Goal: Transaction & Acquisition: Download file/media

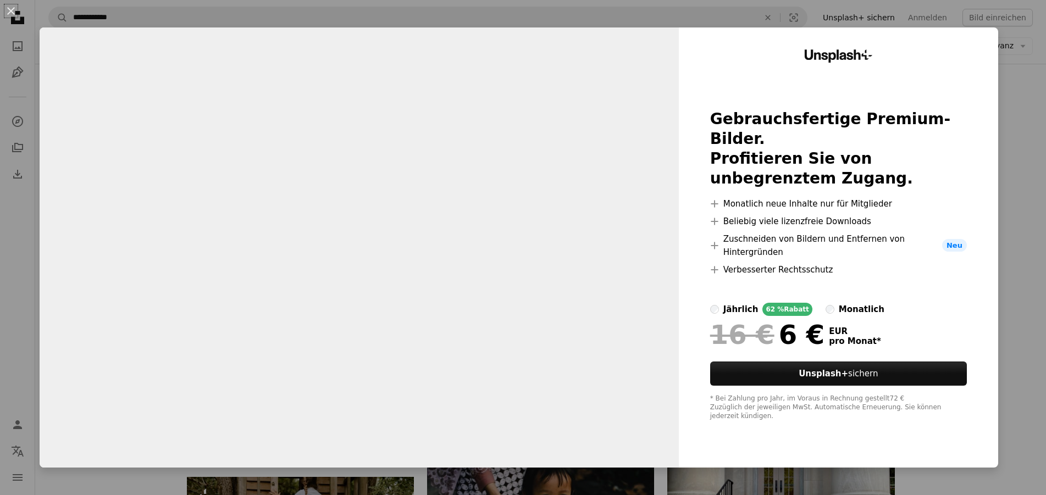
scroll to position [1902, 0]
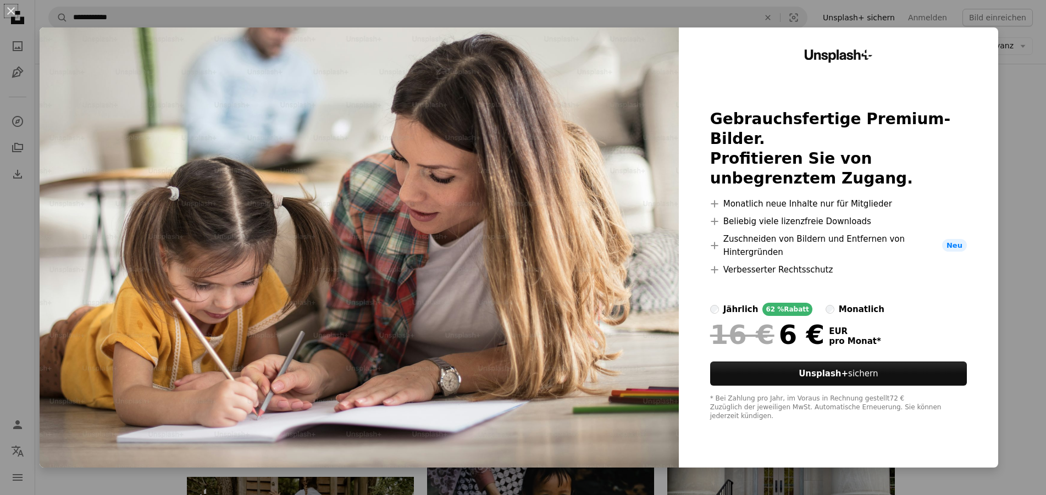
click at [1024, 155] on div "An X shape Unsplash+ Gebrauchsfertige Premium-Bilder. Profitieren Sie von unbeg…" at bounding box center [523, 247] width 1046 height 495
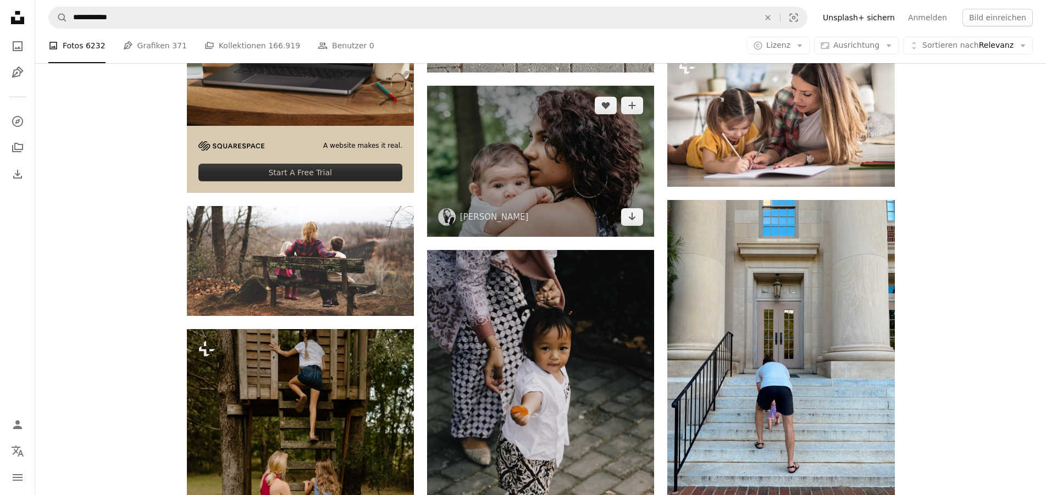
scroll to position [2070, 0]
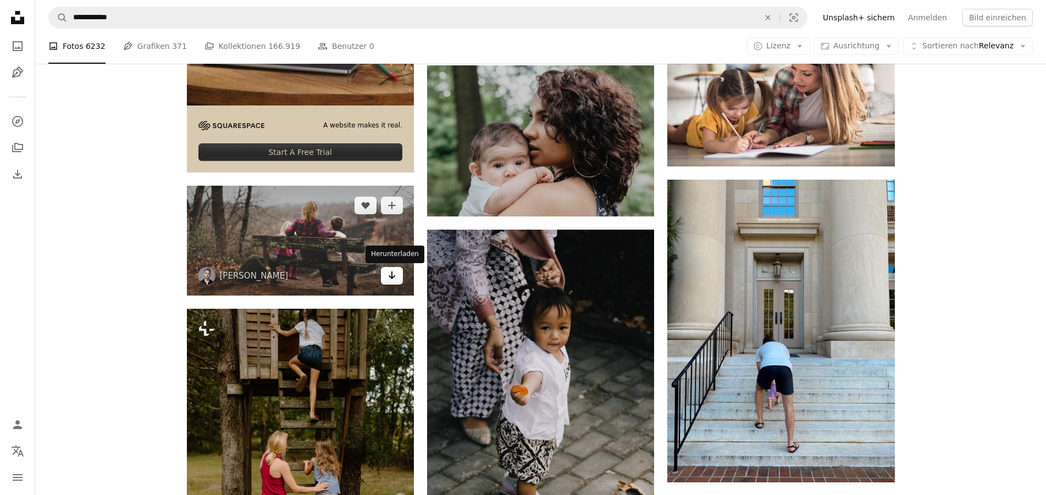
click at [387, 274] on icon "Arrow pointing down" at bounding box center [391, 275] width 9 height 13
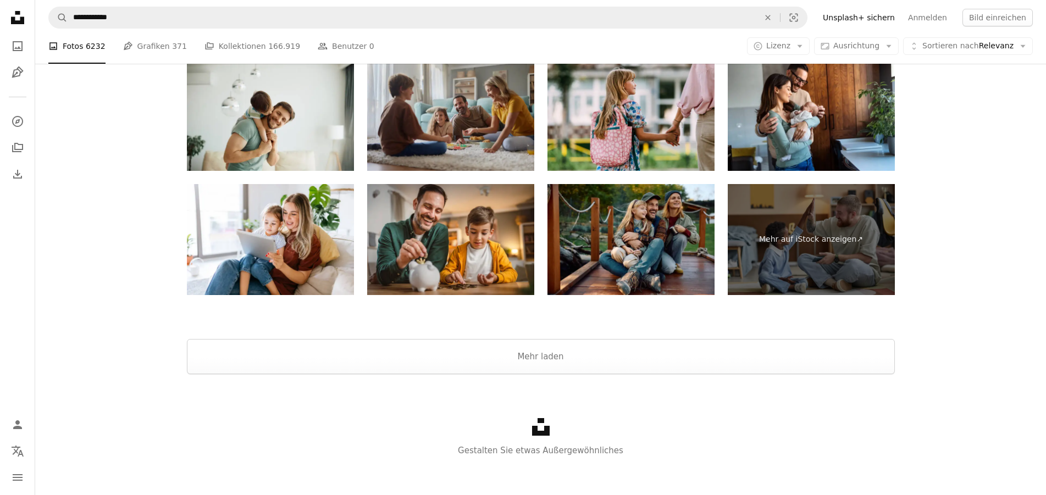
scroll to position [7109, 0]
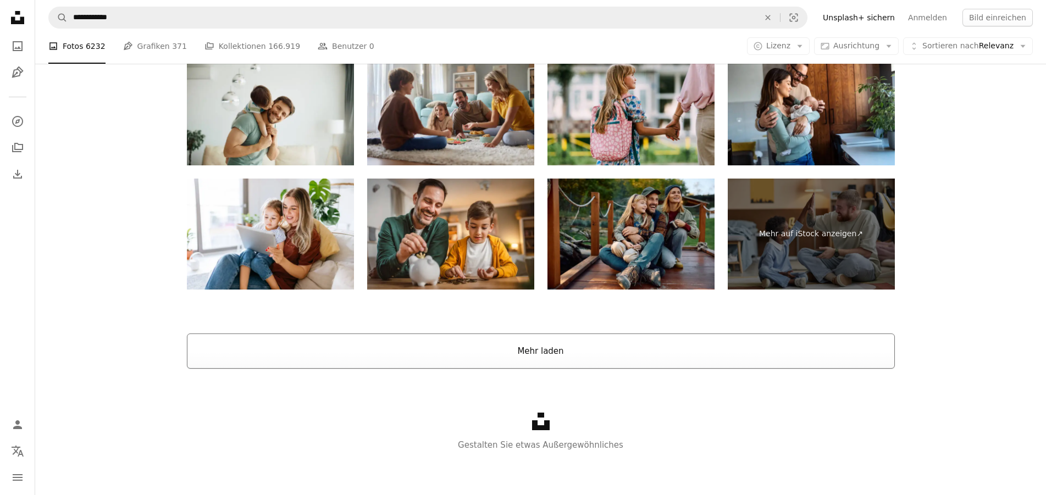
click at [544, 353] on button "Mehr laden" at bounding box center [541, 351] width 708 height 35
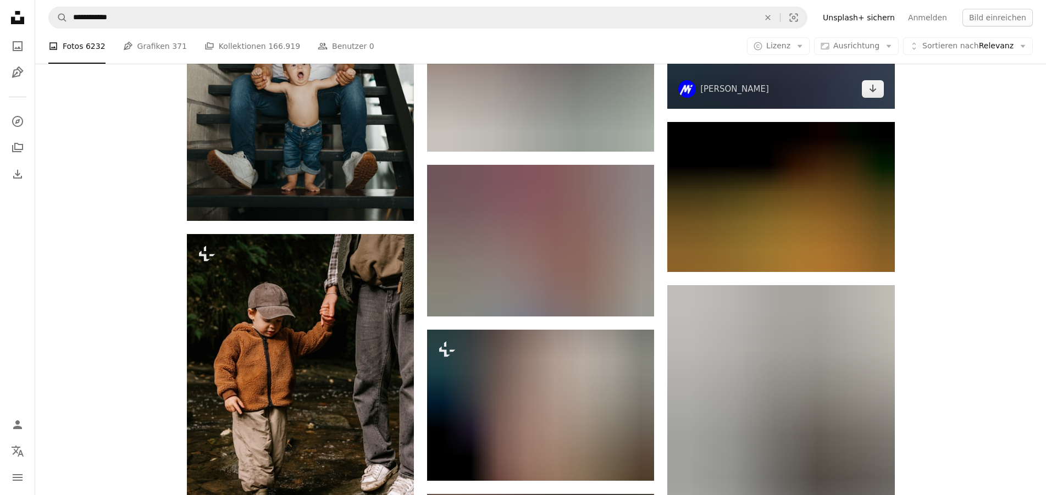
scroll to position [16035, 0]
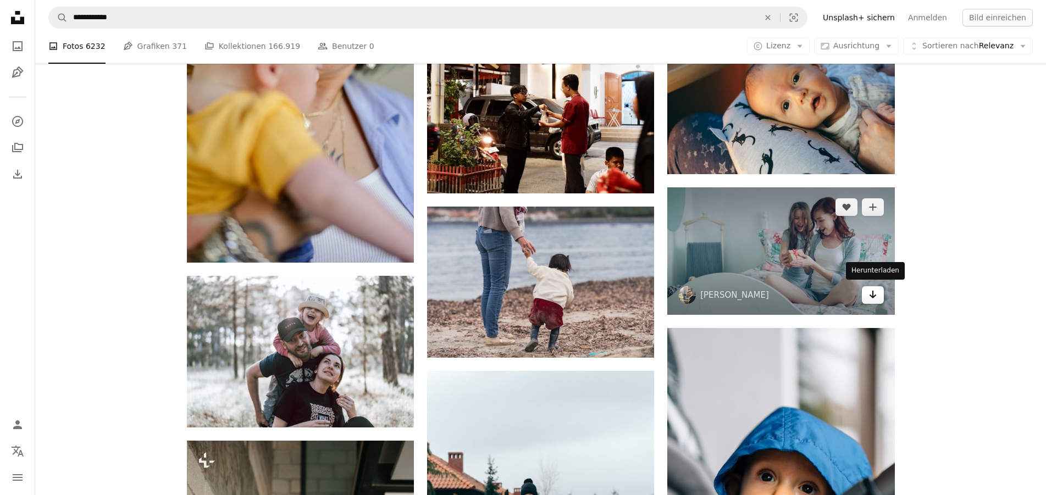
click at [875, 292] on icon "Arrow pointing down" at bounding box center [872, 294] width 9 height 13
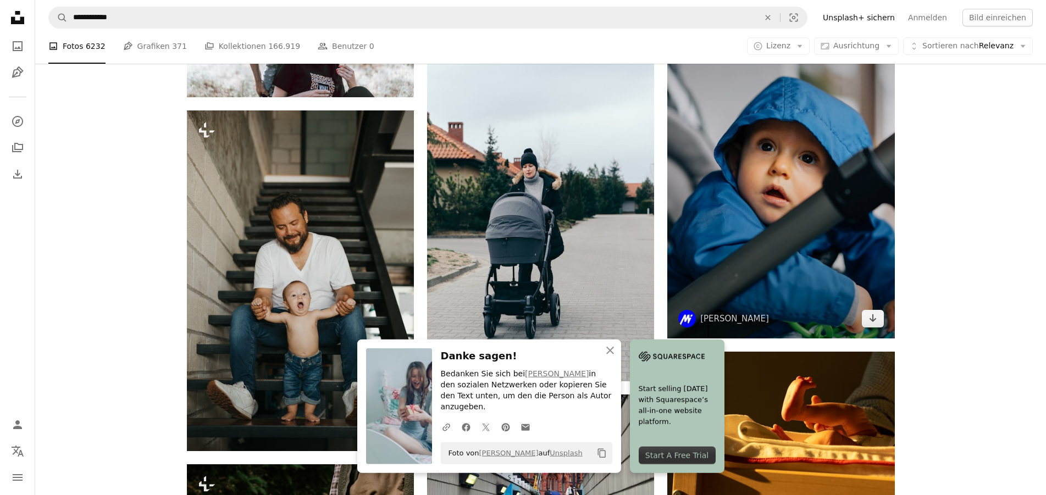
scroll to position [16371, 0]
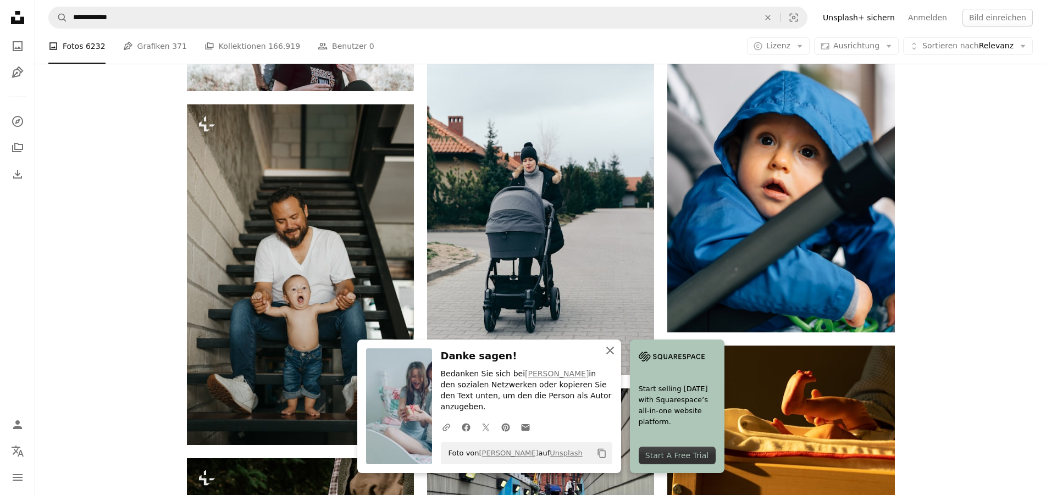
click at [608, 354] on icon "button" at bounding box center [610, 351] width 8 height 8
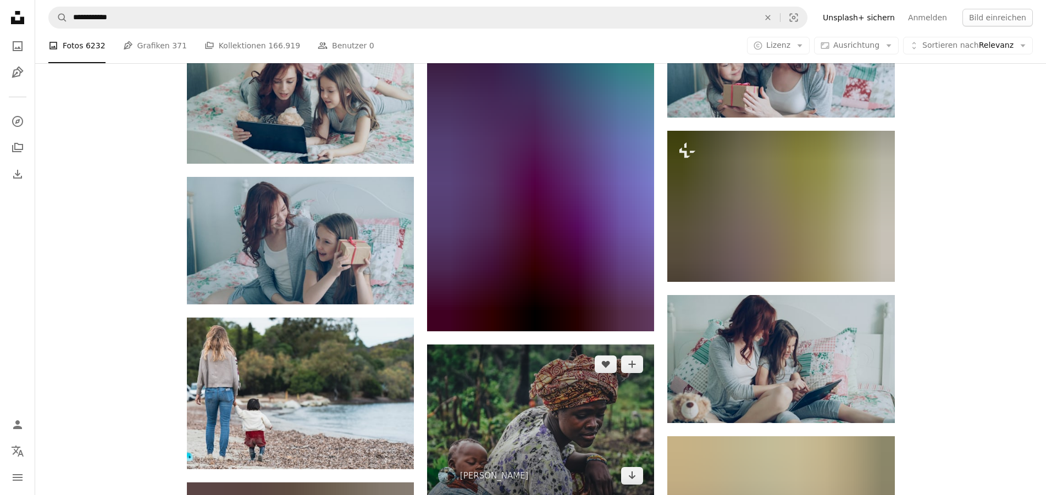
scroll to position [18613, 0]
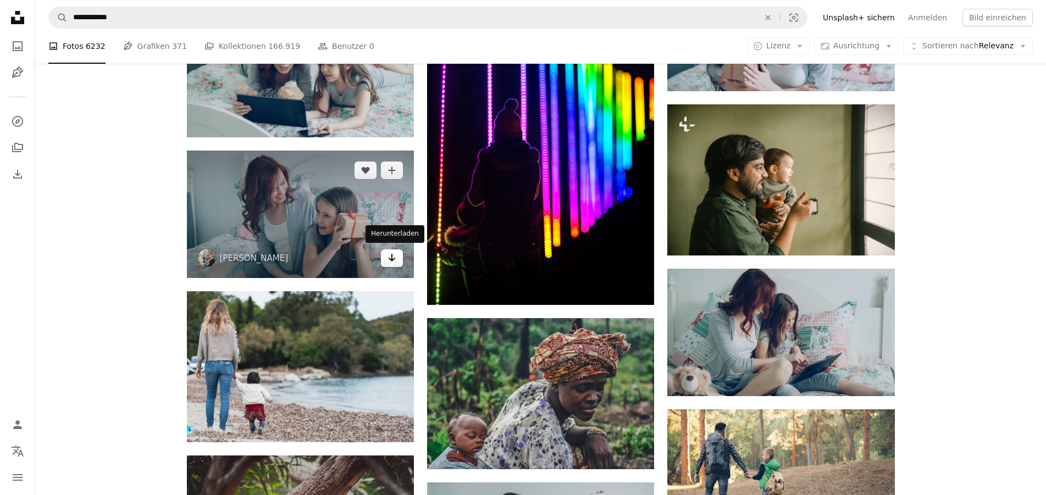
click at [396, 252] on link "Arrow pointing down" at bounding box center [392, 258] width 22 height 18
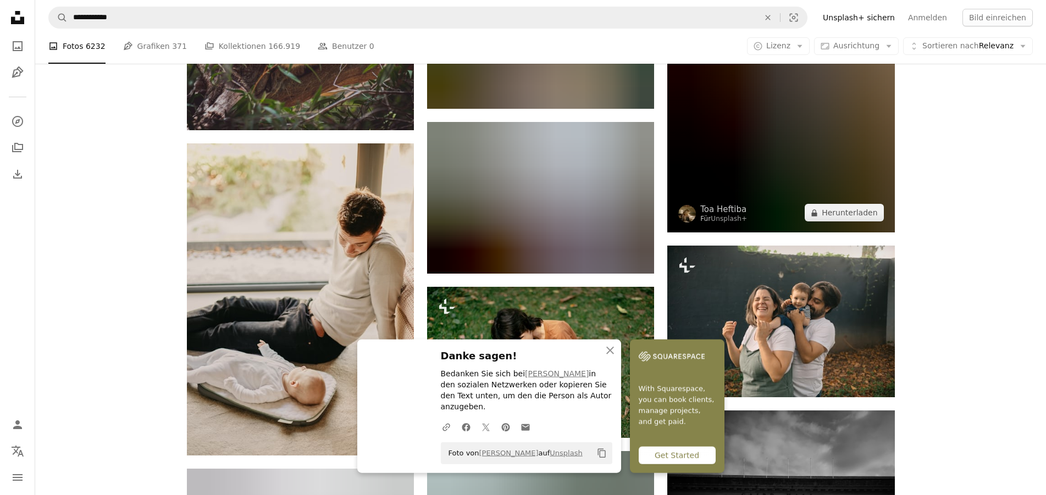
scroll to position [19286, 0]
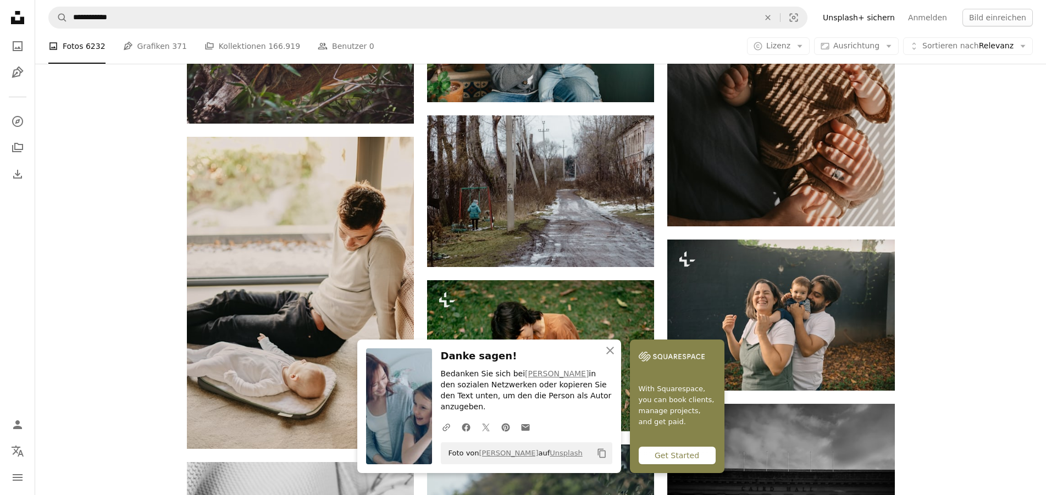
click at [608, 357] on icon "An X shape" at bounding box center [609, 350] width 13 height 13
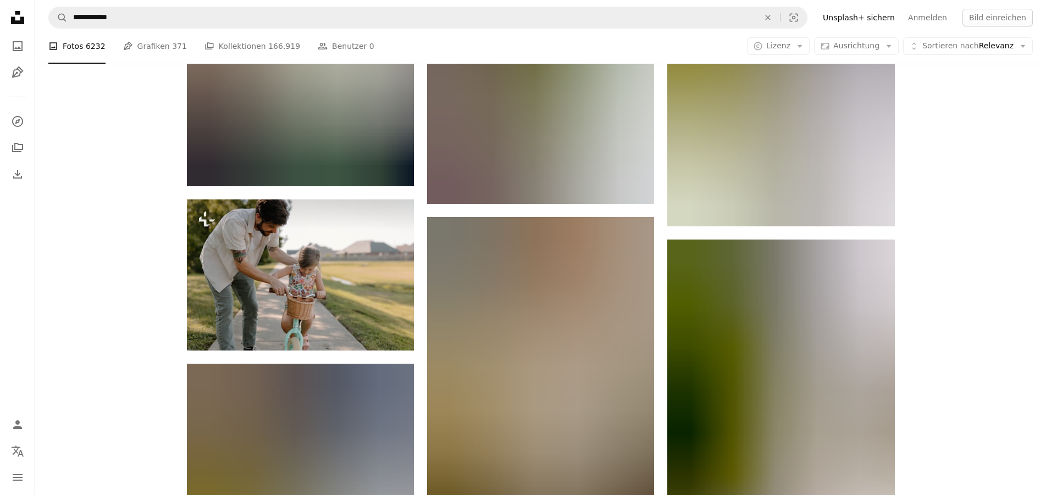
scroll to position [24666, 0]
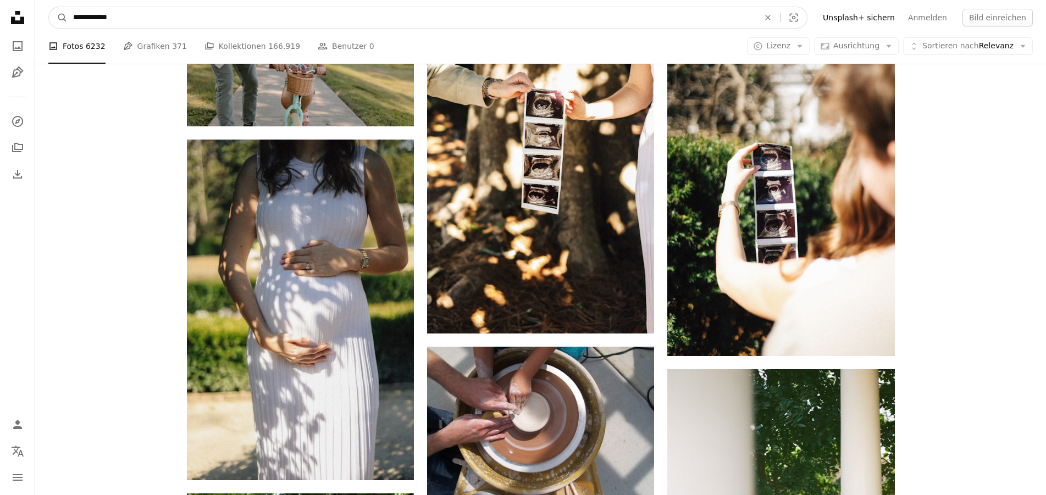
drag, startPoint x: 85, startPoint y: 15, endPoint x: 21, endPoint y: 24, distance: 64.3
click at [68, 24] on input "**********" at bounding box center [412, 17] width 688 height 21
type input "**********"
click button "A magnifying glass" at bounding box center [58, 17] width 19 height 21
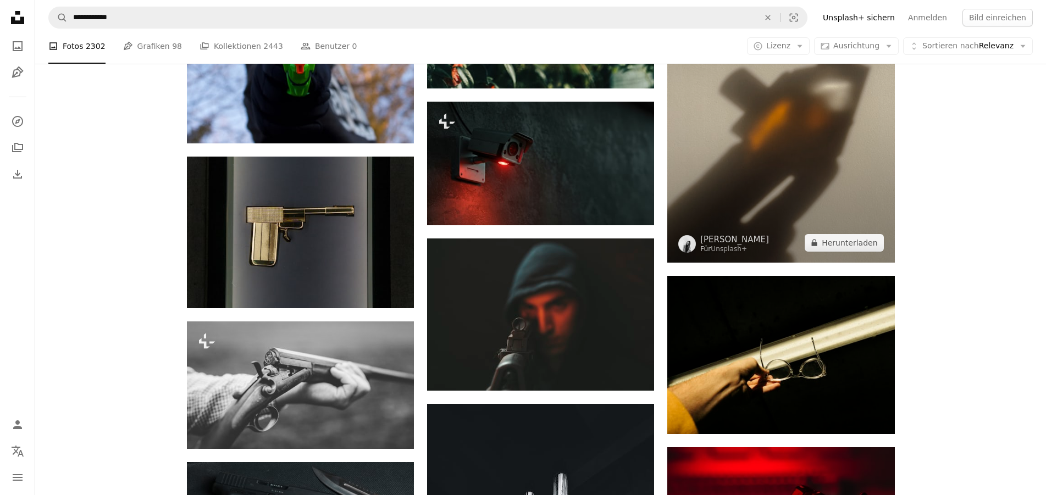
scroll to position [617, 0]
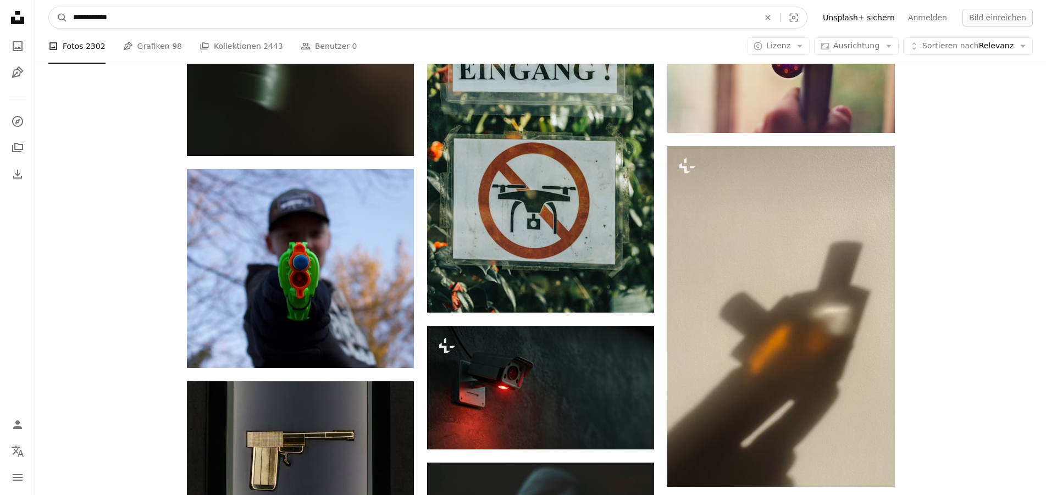
drag, startPoint x: 145, startPoint y: 16, endPoint x: 88, endPoint y: 22, distance: 56.9
click at [88, 22] on input "**********" at bounding box center [412, 17] width 688 height 21
click at [148, 20] on input "**********" at bounding box center [412, 17] width 688 height 21
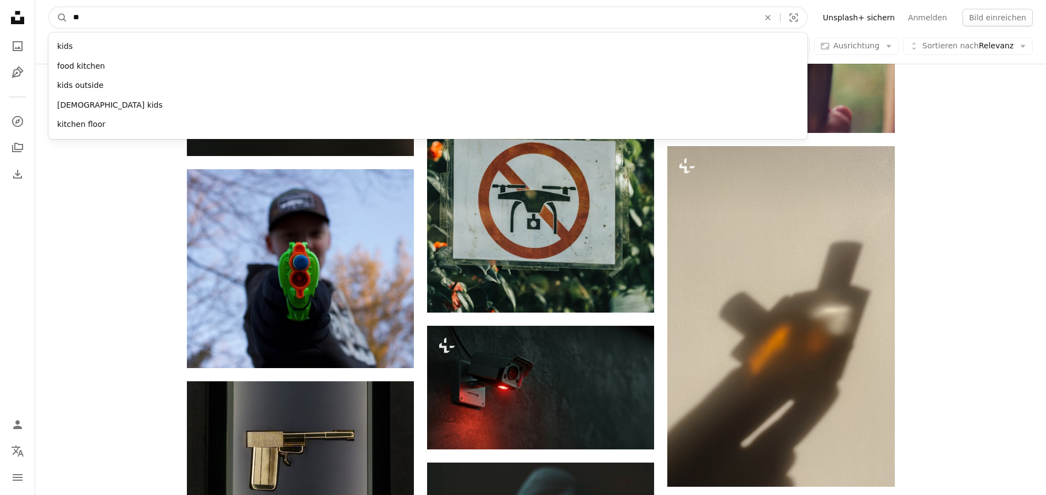
type input "*"
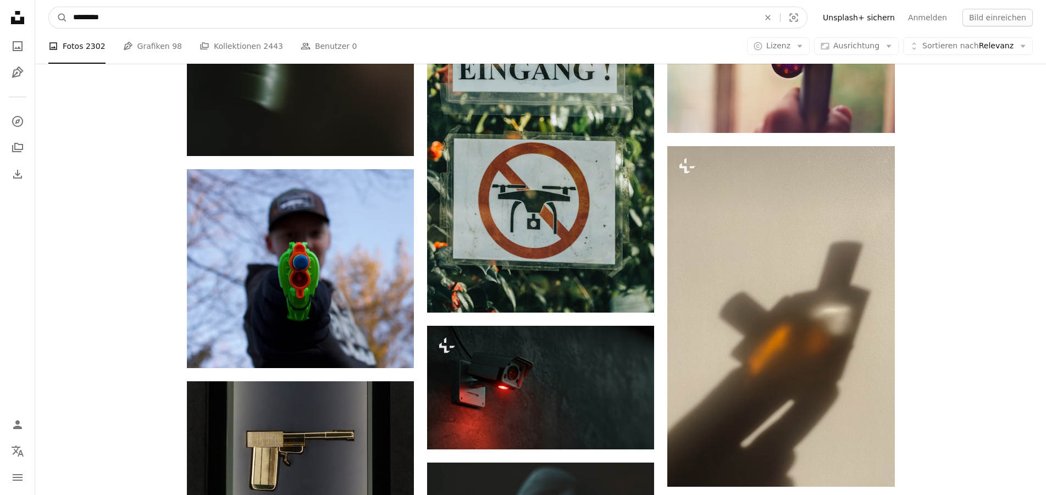
type input "*********"
click at [49, 7] on button "A magnifying glass" at bounding box center [58, 17] width 19 height 21
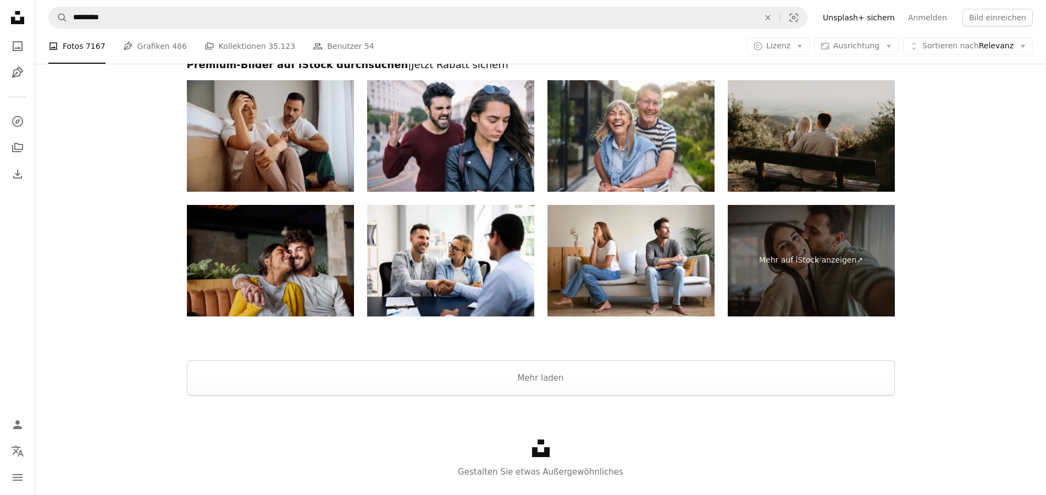
scroll to position [2212, 0]
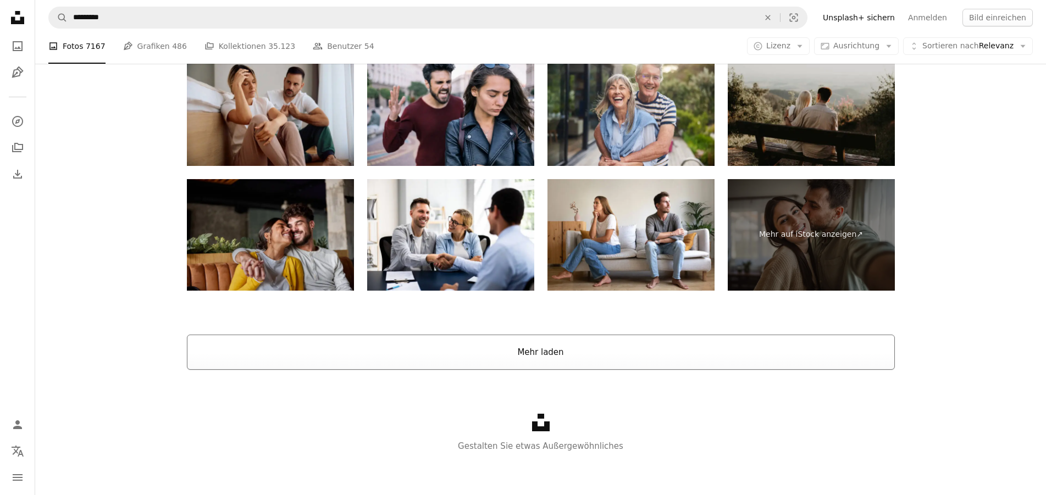
click at [530, 351] on button "Mehr laden" at bounding box center [541, 352] width 708 height 35
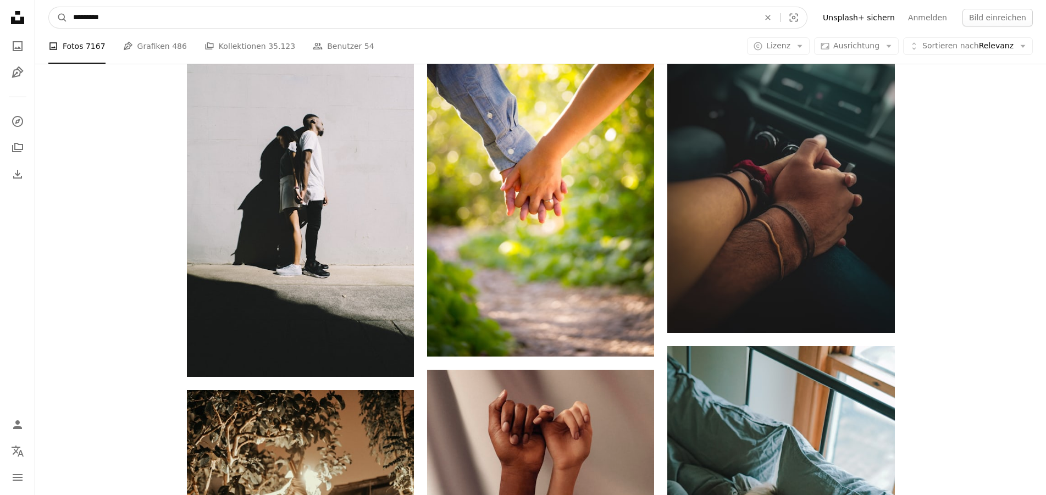
click at [245, 12] on input "*********" at bounding box center [412, 17] width 688 height 21
type input "**********"
click button "A magnifying glass" at bounding box center [58, 17] width 19 height 21
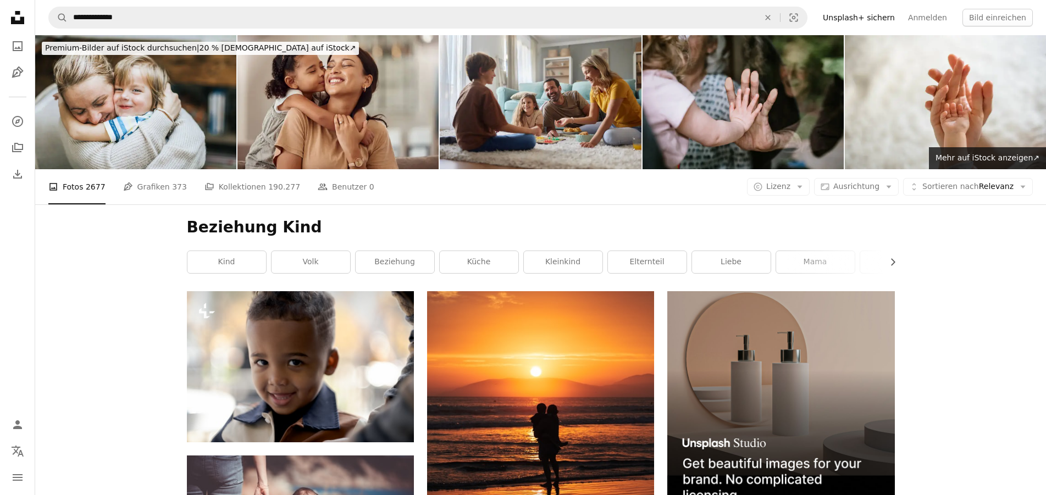
click at [743, 109] on img at bounding box center [742, 102] width 201 height 134
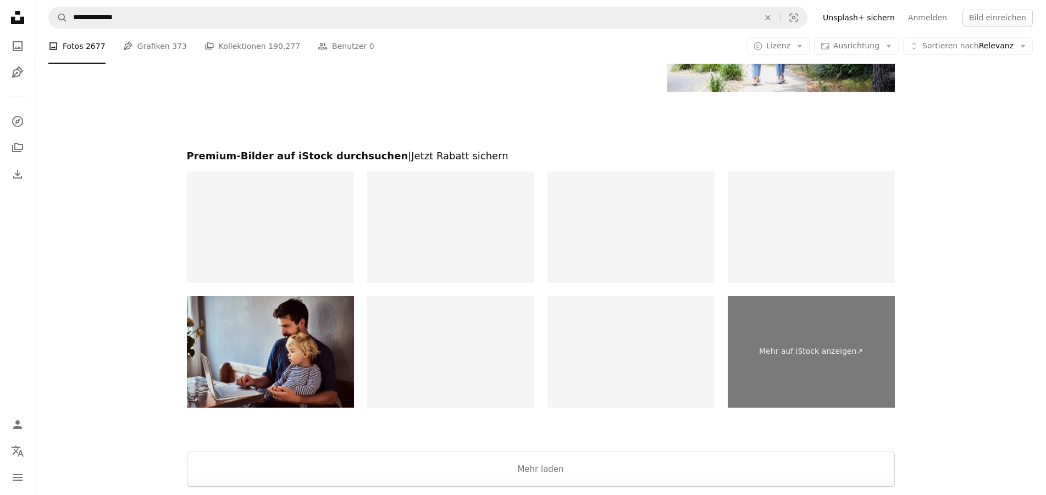
scroll to position [1906, 0]
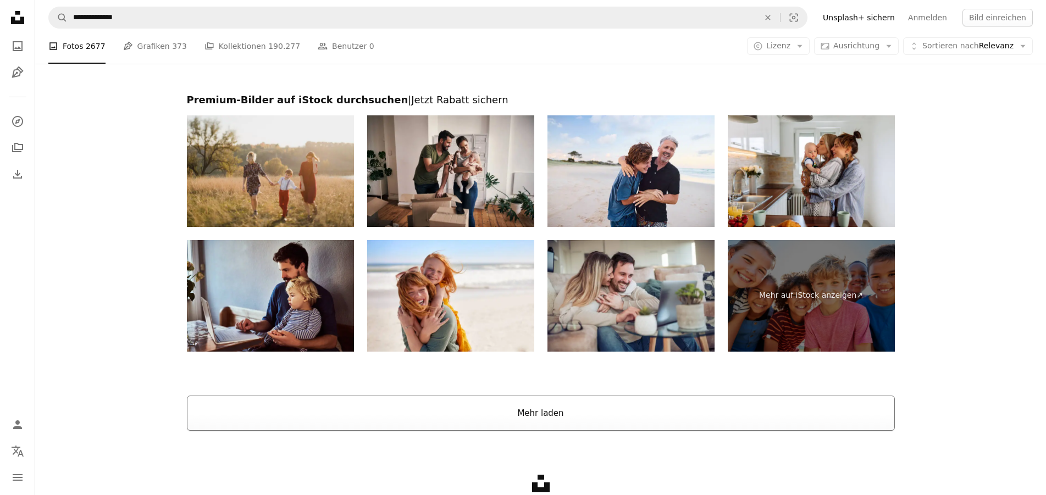
click at [559, 417] on button "Mehr laden" at bounding box center [541, 413] width 708 height 35
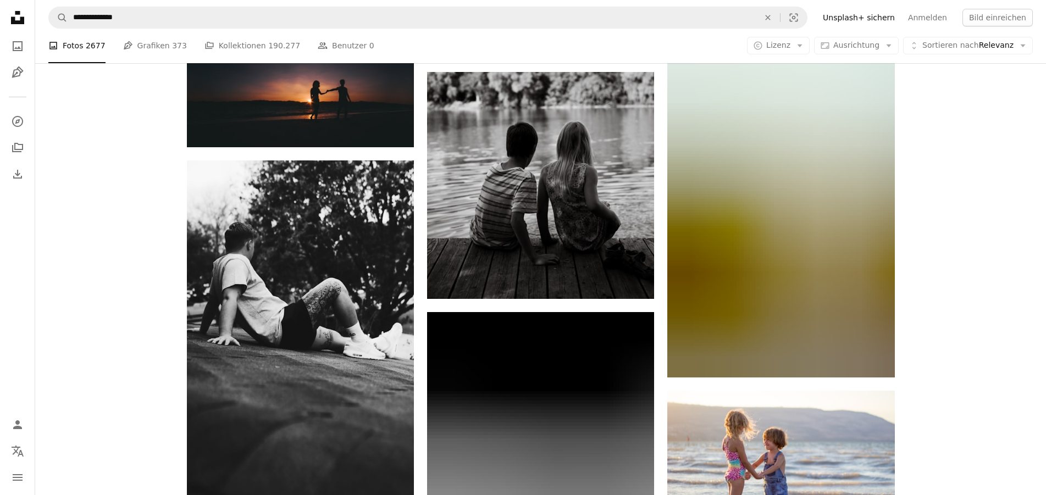
scroll to position [14124, 0]
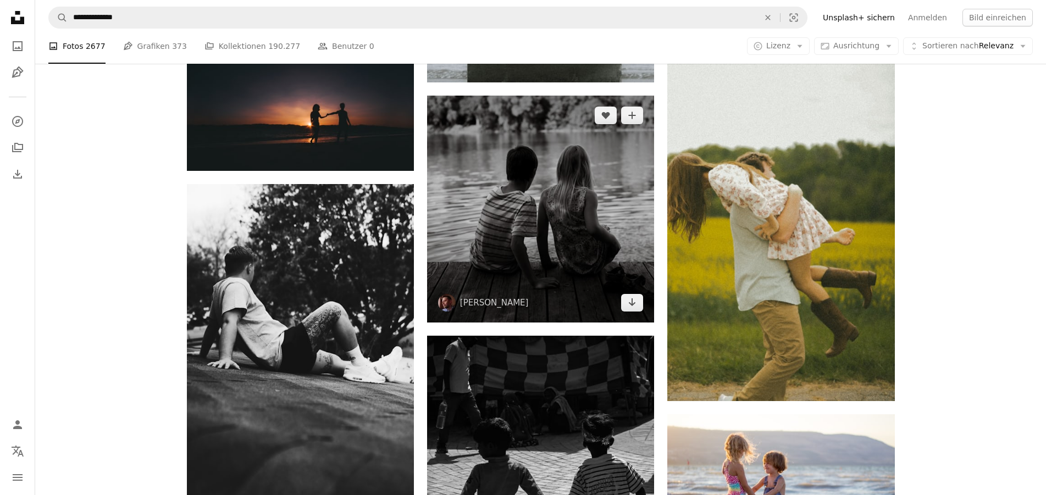
click at [578, 246] on img at bounding box center [540, 209] width 227 height 227
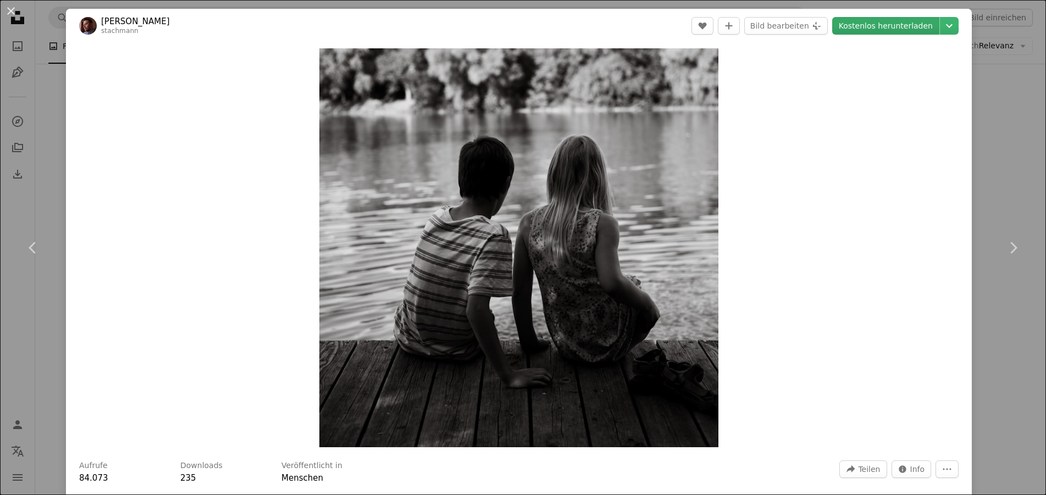
click at [885, 28] on link "Kostenlos herunterladen" at bounding box center [885, 26] width 107 height 18
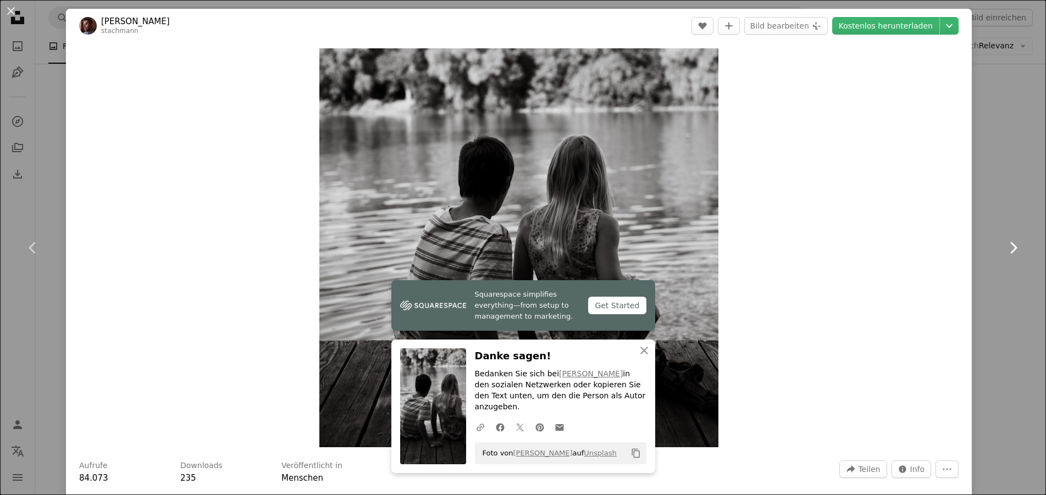
click at [1013, 219] on link "Chevron right" at bounding box center [1013, 248] width 66 height 106
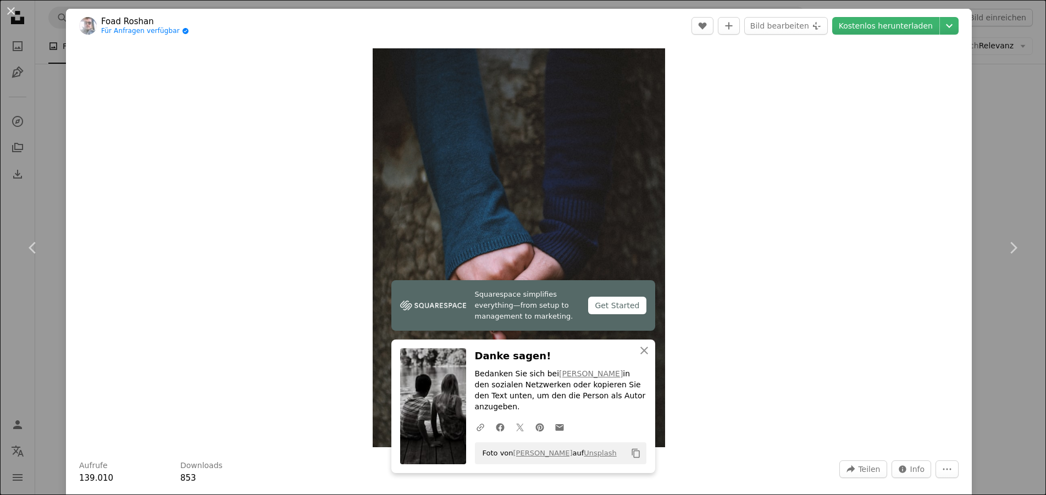
click at [991, 133] on div "An X shape Chevron left Chevron right Squarespace simplifies everything—from se…" at bounding box center [523, 247] width 1046 height 495
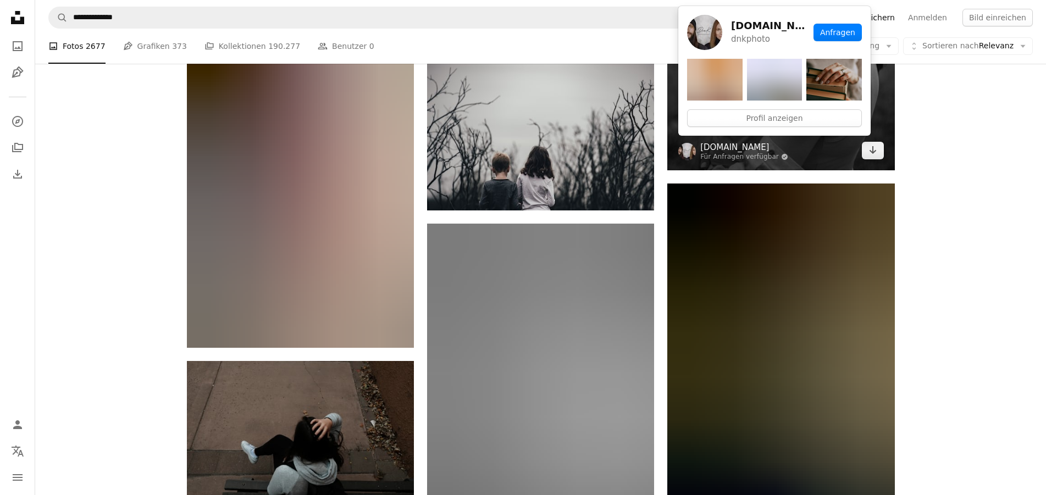
scroll to position [17599, 0]
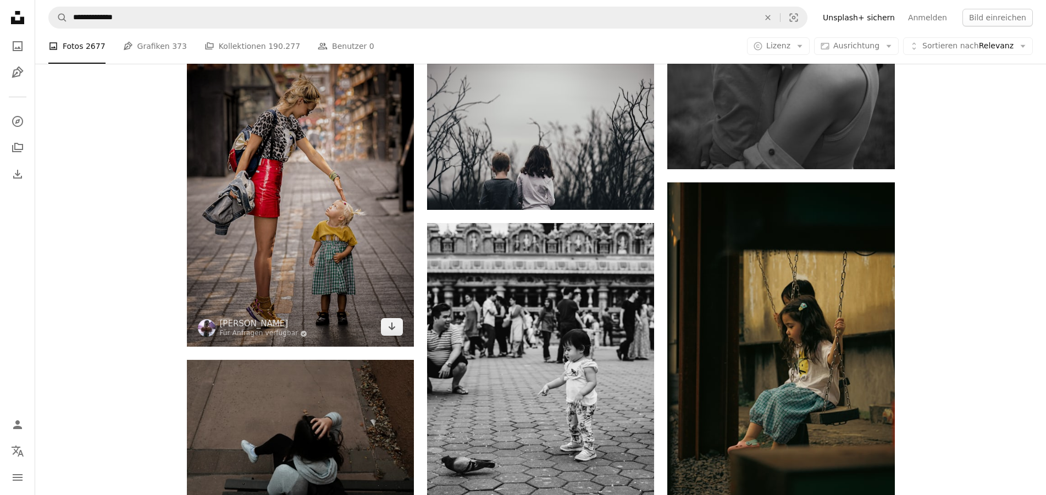
click at [297, 210] on img at bounding box center [300, 176] width 227 height 341
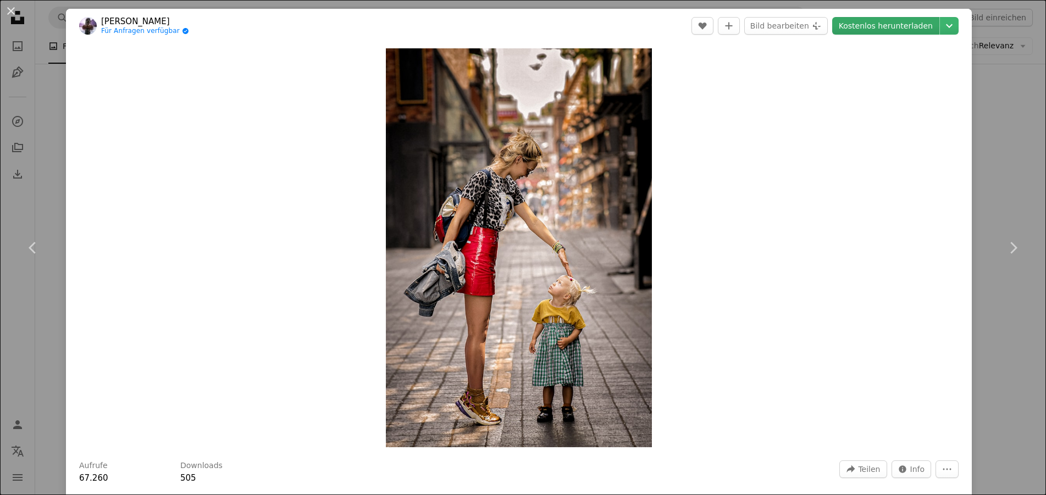
click at [880, 23] on link "Kostenlos herunterladen" at bounding box center [885, 26] width 107 height 18
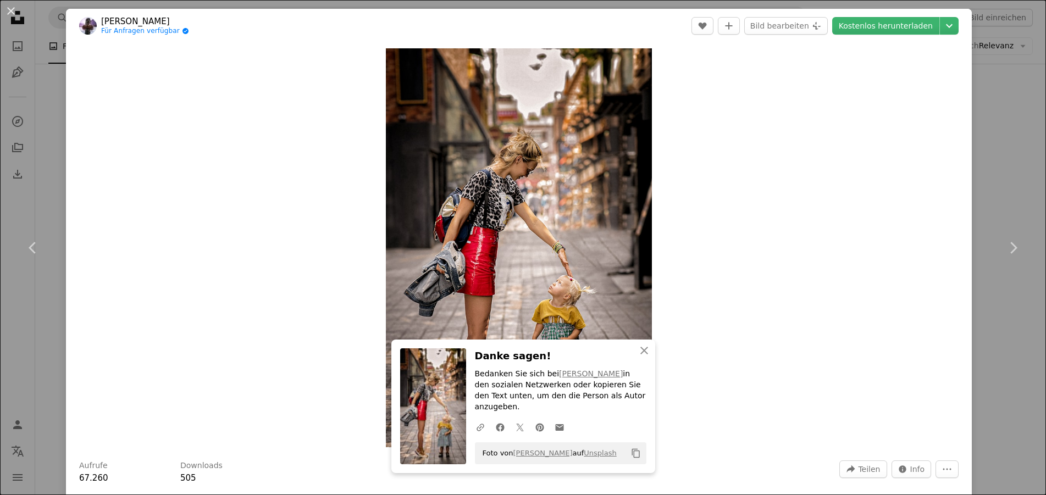
click at [1000, 179] on div "An X shape Chevron left Chevron right An X shape Schließen Danke sagen! Bedanke…" at bounding box center [523, 247] width 1046 height 495
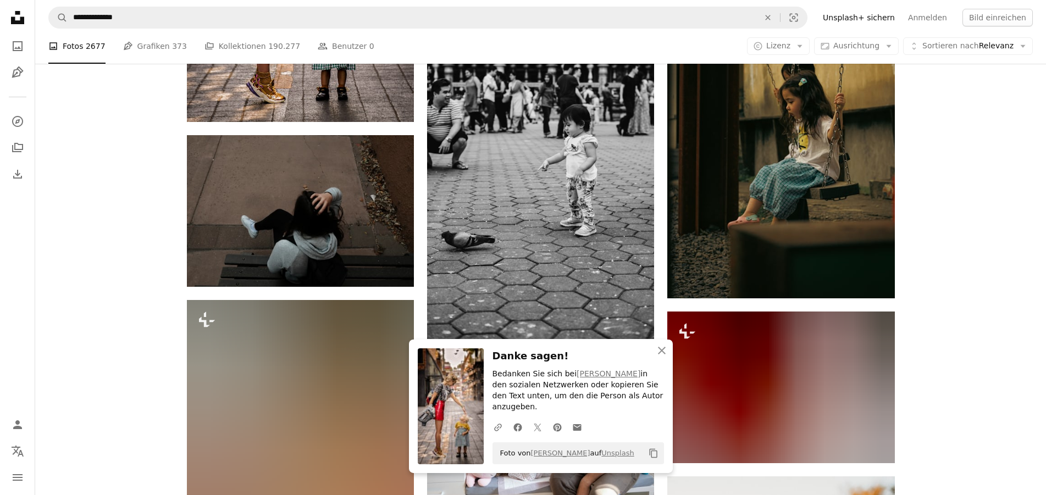
scroll to position [18047, 0]
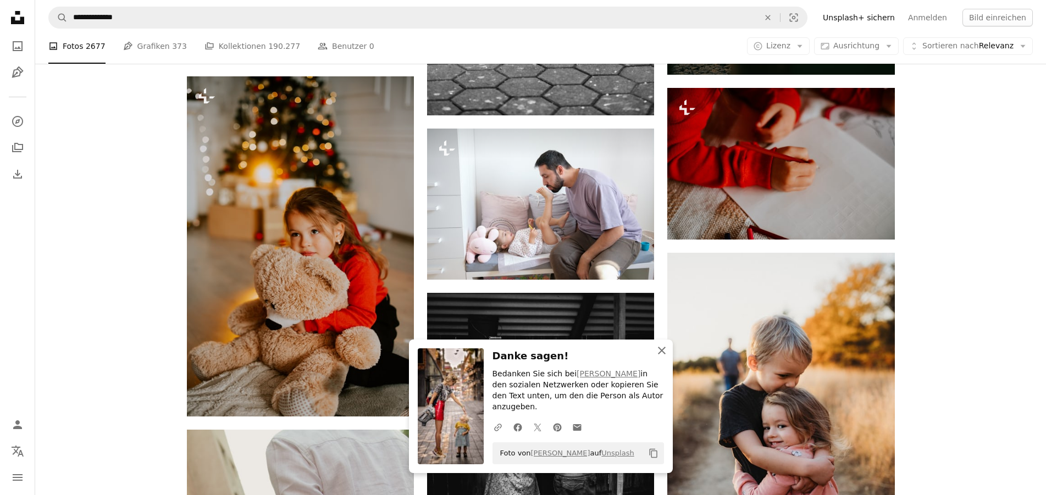
click at [659, 357] on icon "An X shape" at bounding box center [661, 350] width 13 height 13
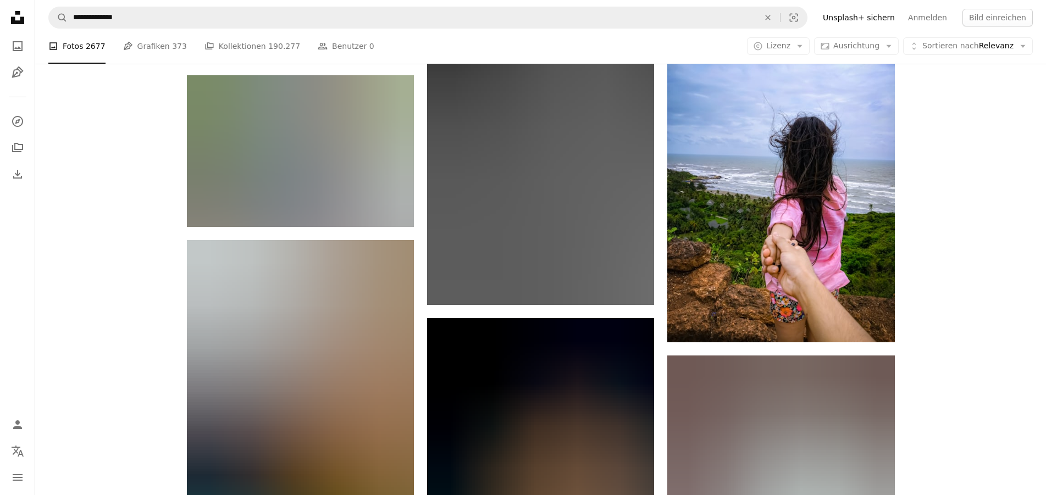
scroll to position [19617, 0]
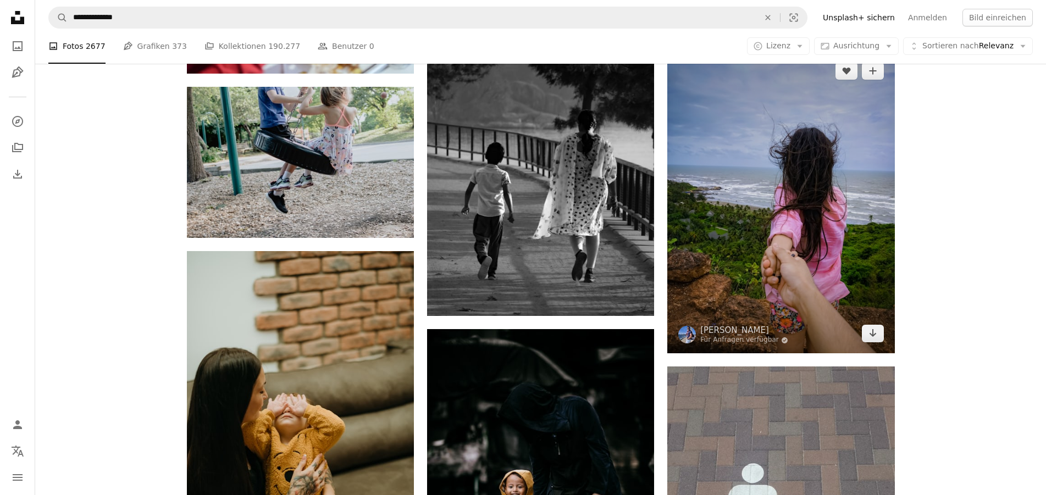
click at [758, 263] on img at bounding box center [780, 202] width 227 height 303
click at [873, 338] on link "Arrow pointing down" at bounding box center [873, 334] width 22 height 18
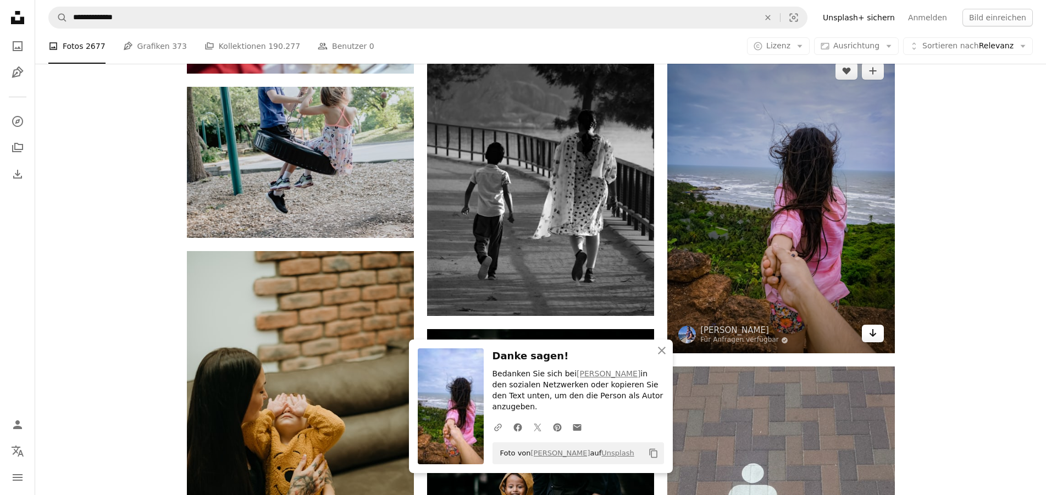
click at [875, 332] on icon "Herunterladen" at bounding box center [872, 333] width 7 height 8
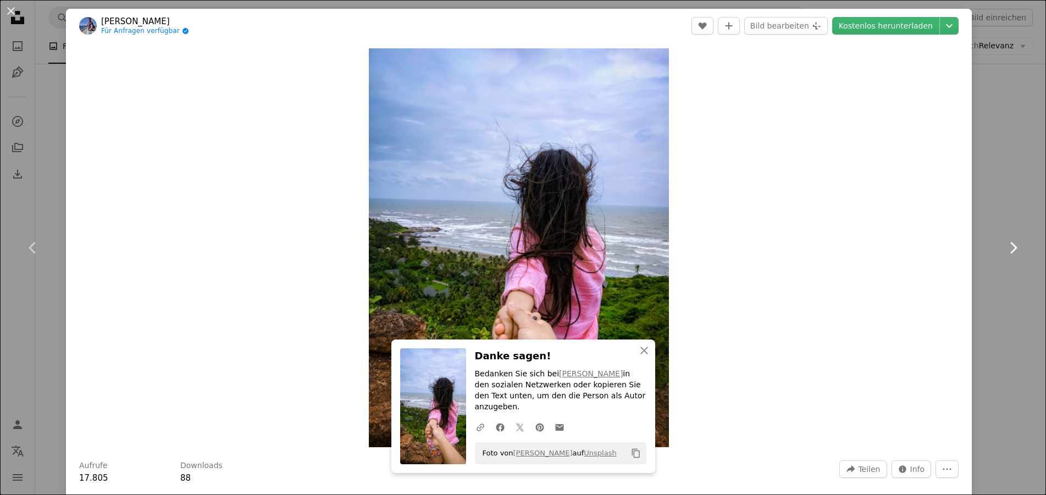
click at [991, 250] on link "Chevron right" at bounding box center [1013, 248] width 66 height 106
click at [986, 100] on div "An X shape Chevron left Chevron right An X shape Schließen Danke sagen! Bedanke…" at bounding box center [523, 247] width 1046 height 495
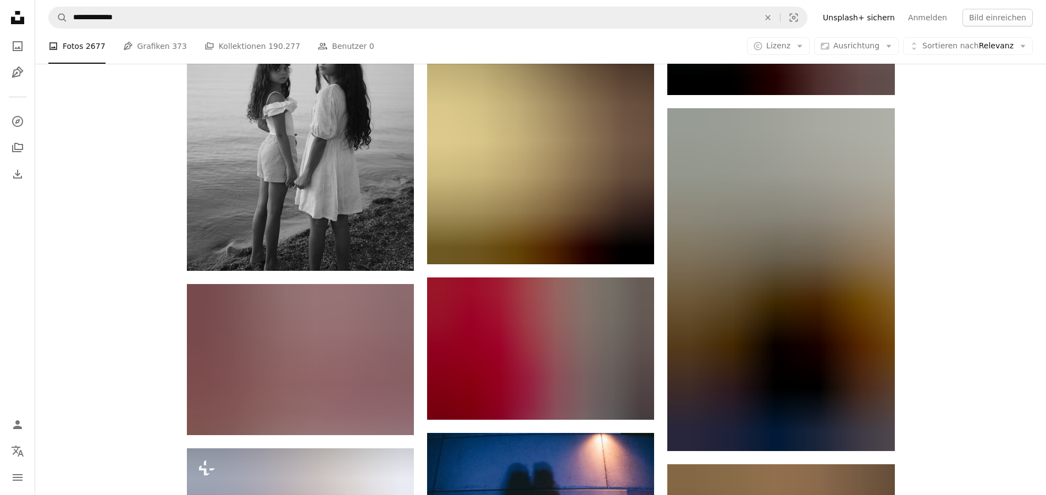
scroll to position [31274, 0]
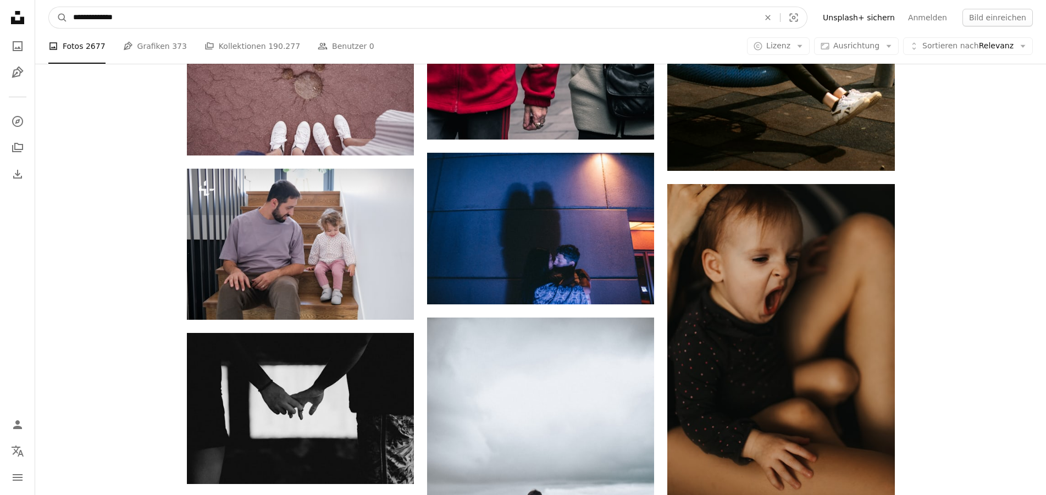
drag, startPoint x: 107, startPoint y: 18, endPoint x: 2, endPoint y: 21, distance: 105.0
click at [68, 21] on input "**********" at bounding box center [412, 17] width 688 height 21
type input "**********"
click button "A magnifying glass" at bounding box center [58, 17] width 19 height 21
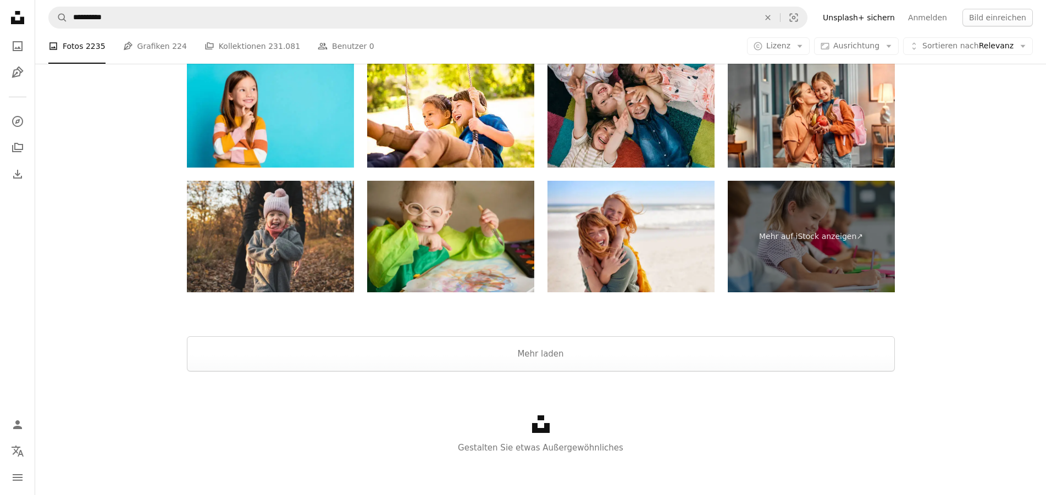
scroll to position [2192, 0]
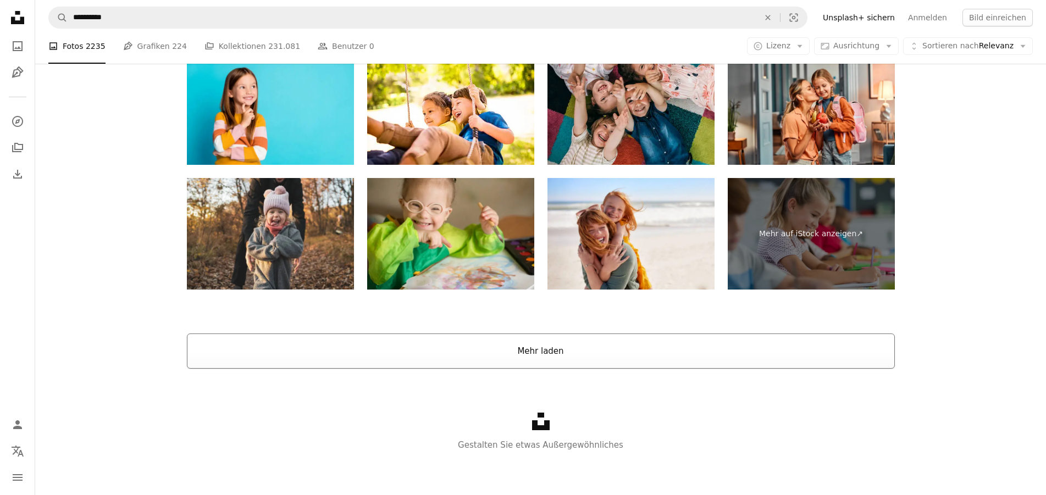
click at [560, 353] on button "Mehr laden" at bounding box center [541, 351] width 708 height 35
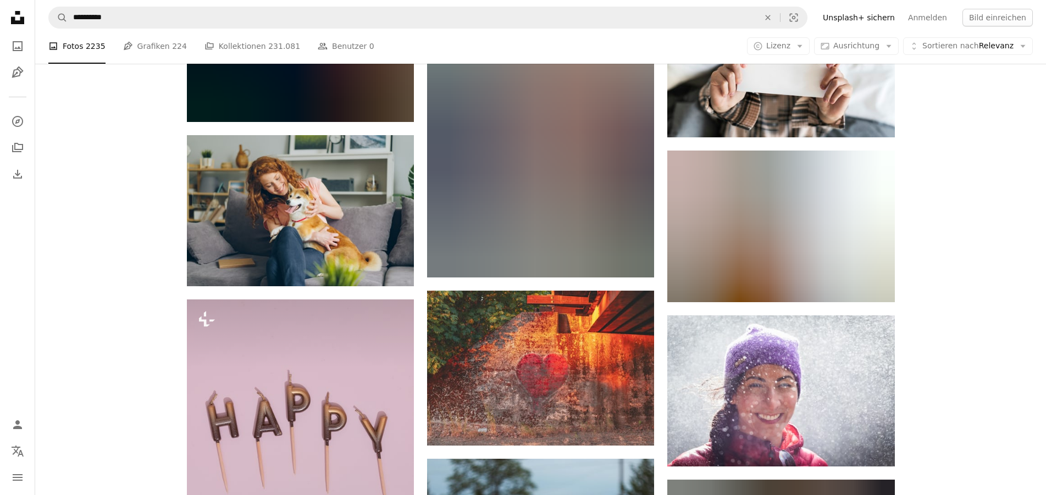
scroll to position [3495, 0]
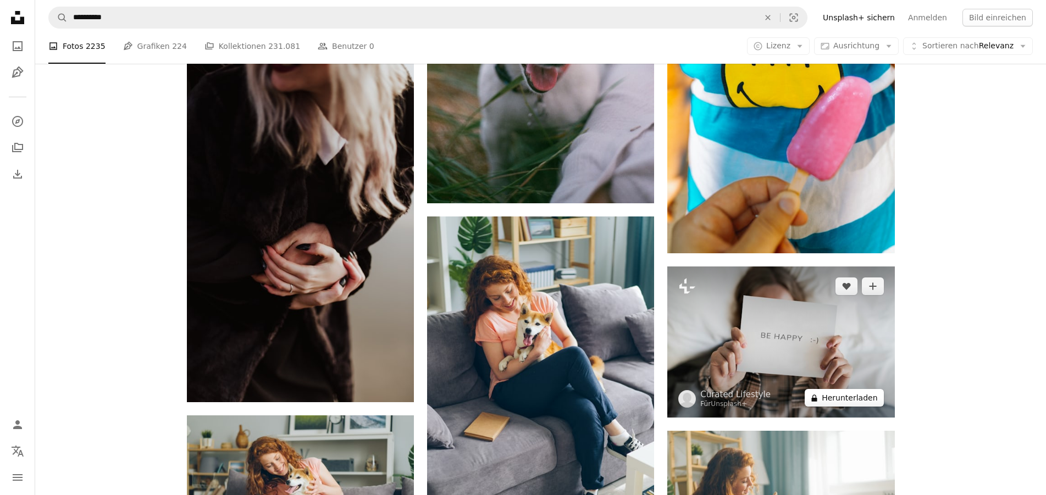
click at [841, 398] on button "A lock Herunterladen" at bounding box center [843, 398] width 79 height 18
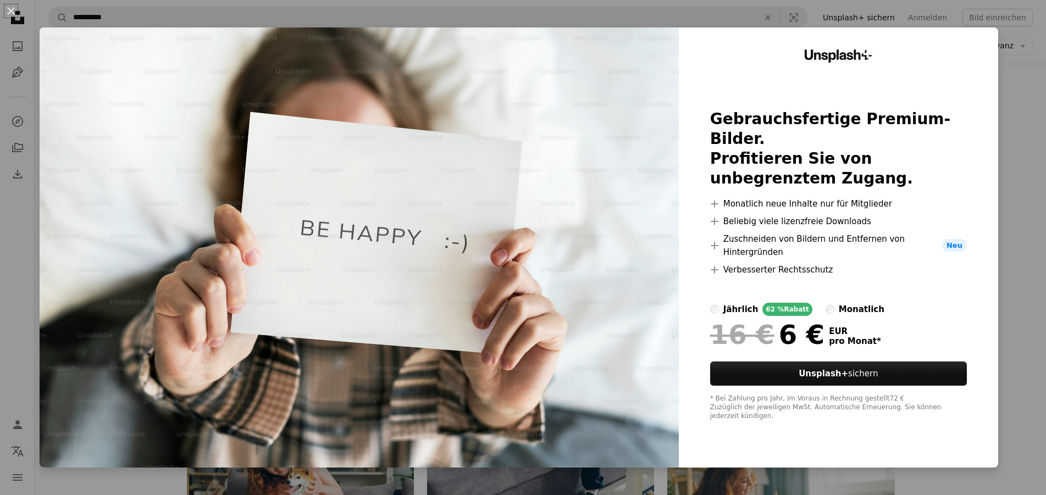
click at [1011, 182] on div "An X shape Unsplash+ Gebrauchsfertige Premium-Bilder. Profitieren Sie von unbeg…" at bounding box center [523, 247] width 1046 height 495
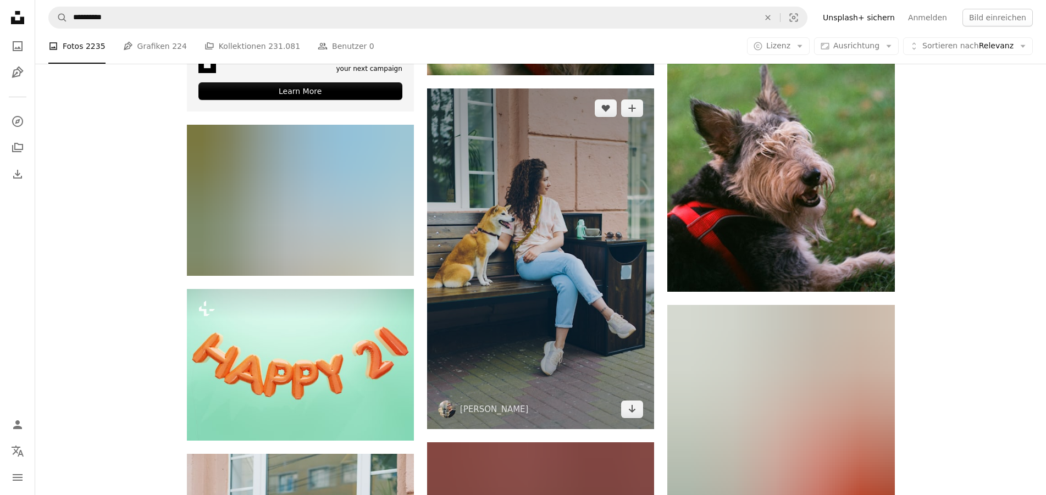
scroll to position [2711, 0]
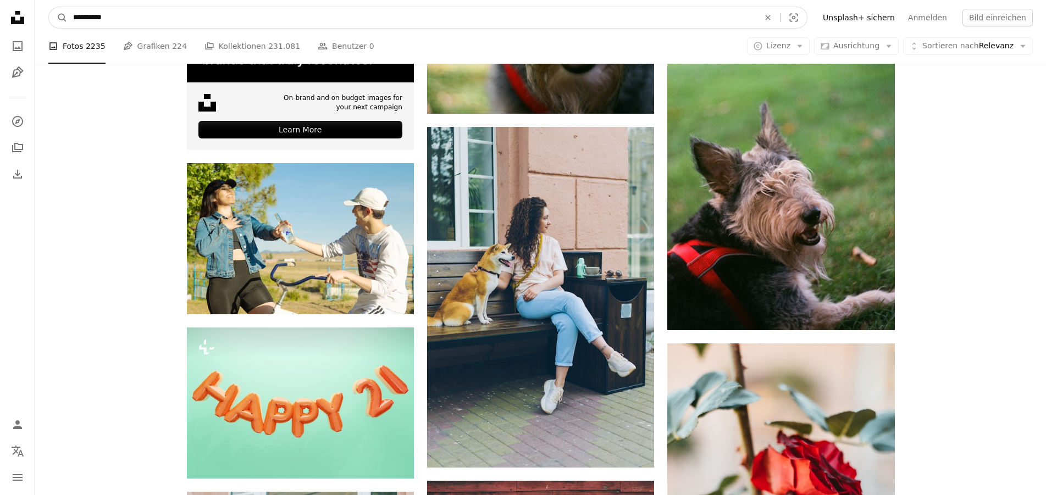
click at [142, 12] on input "**********" at bounding box center [412, 17] width 688 height 21
type input "**********"
click at [49, 7] on button "A magnifying glass" at bounding box center [58, 17] width 19 height 21
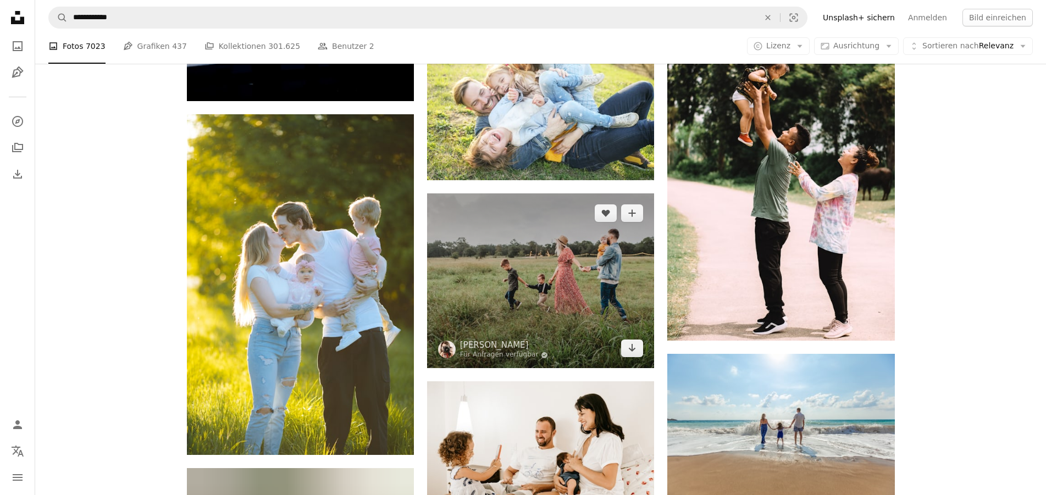
scroll to position [953, 0]
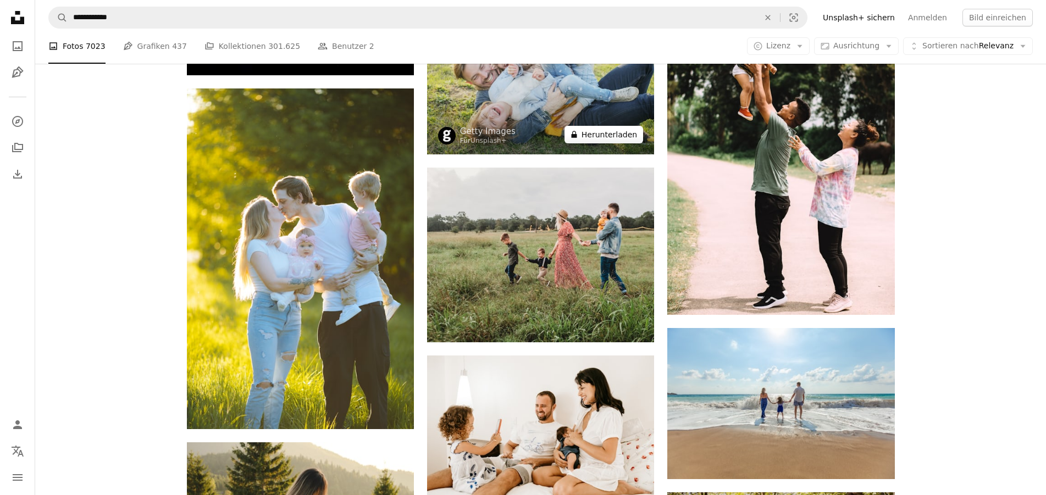
click at [631, 132] on button "A lock Herunterladen" at bounding box center [603, 135] width 79 height 18
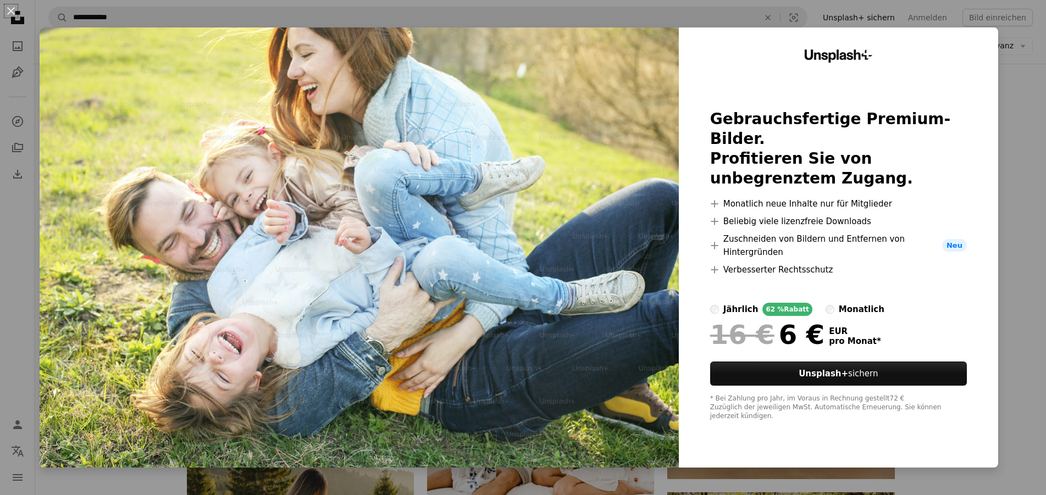
click at [1024, 149] on div "An X shape Unsplash+ Gebrauchsfertige Premium-Bilder. Profitieren Sie von unbeg…" at bounding box center [523, 247] width 1046 height 495
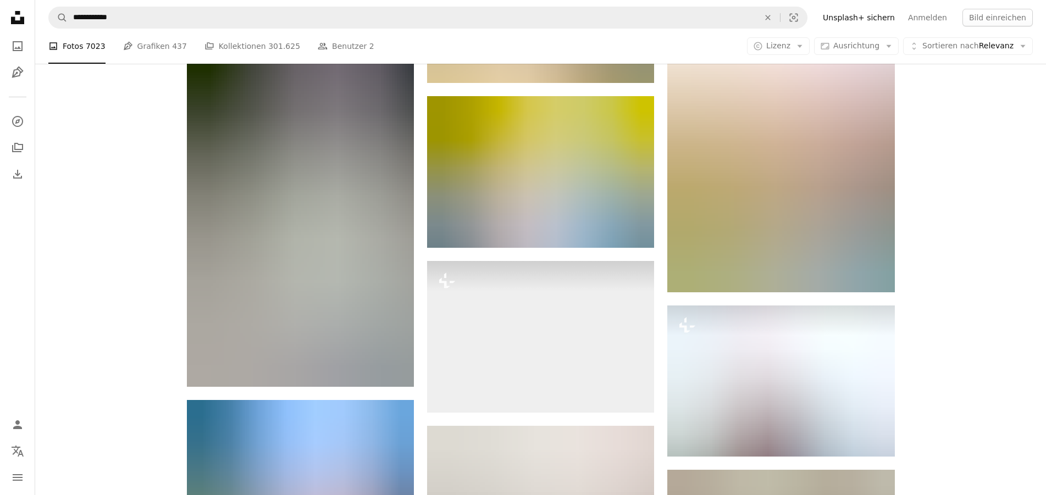
scroll to position [2018, 0]
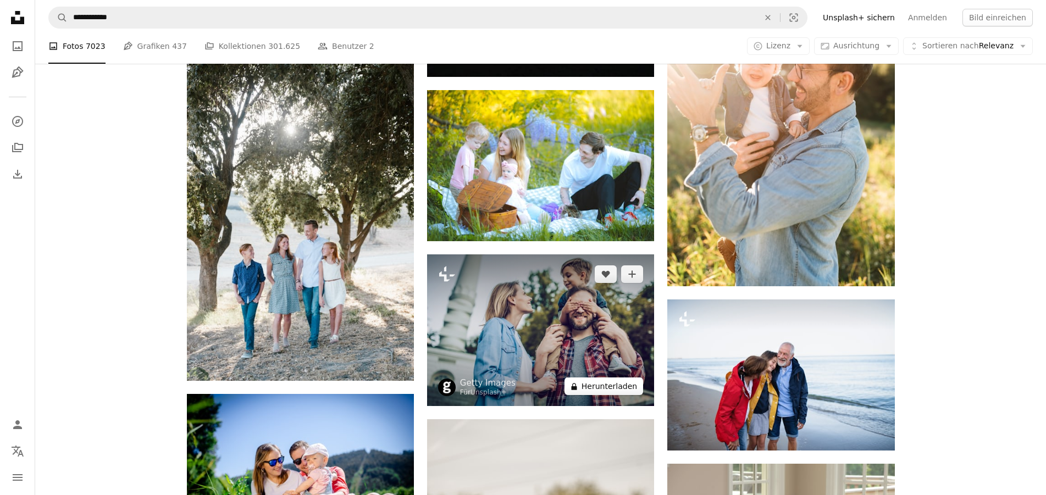
click at [628, 391] on button "A lock Herunterladen" at bounding box center [603, 386] width 79 height 18
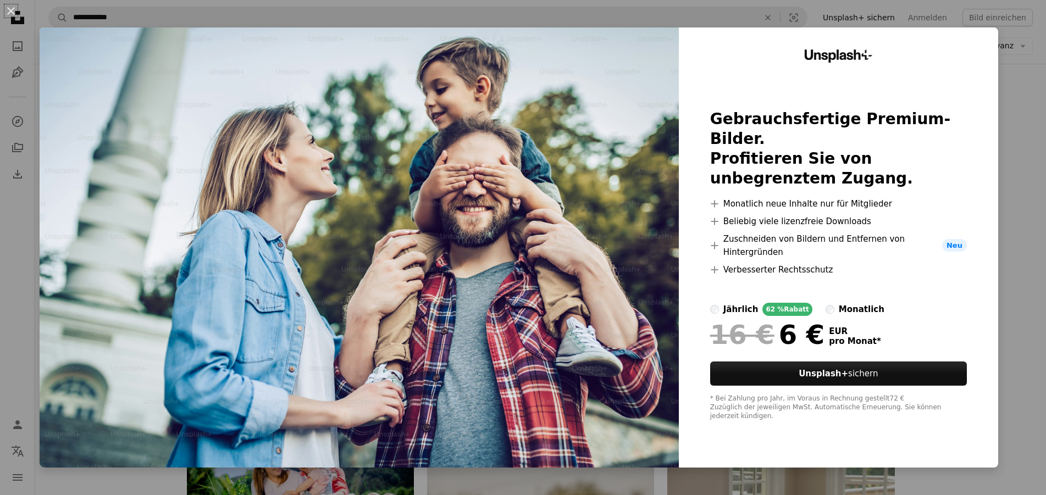
click at [1025, 206] on div "An X shape Unsplash+ Gebrauchsfertige Premium-Bilder. Profitieren Sie von unbeg…" at bounding box center [523, 247] width 1046 height 495
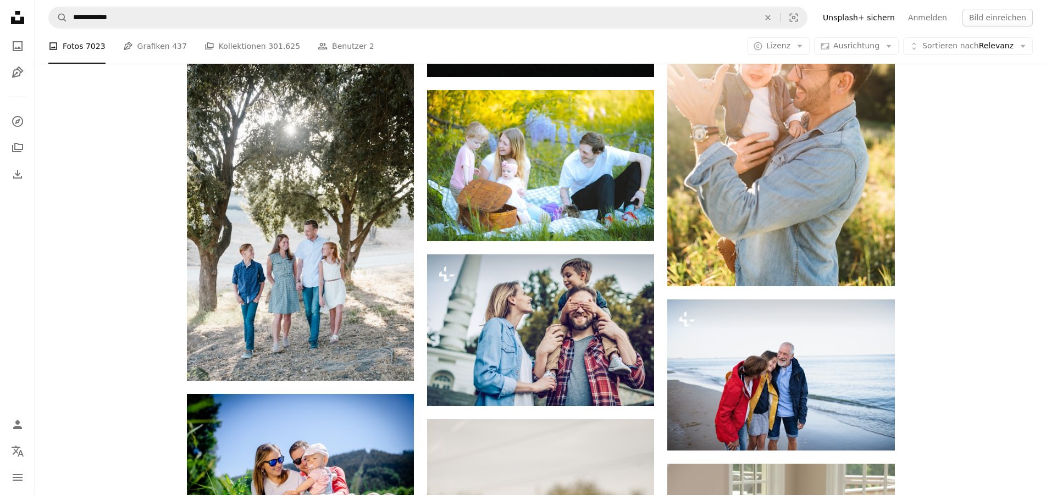
scroll to position [2242, 0]
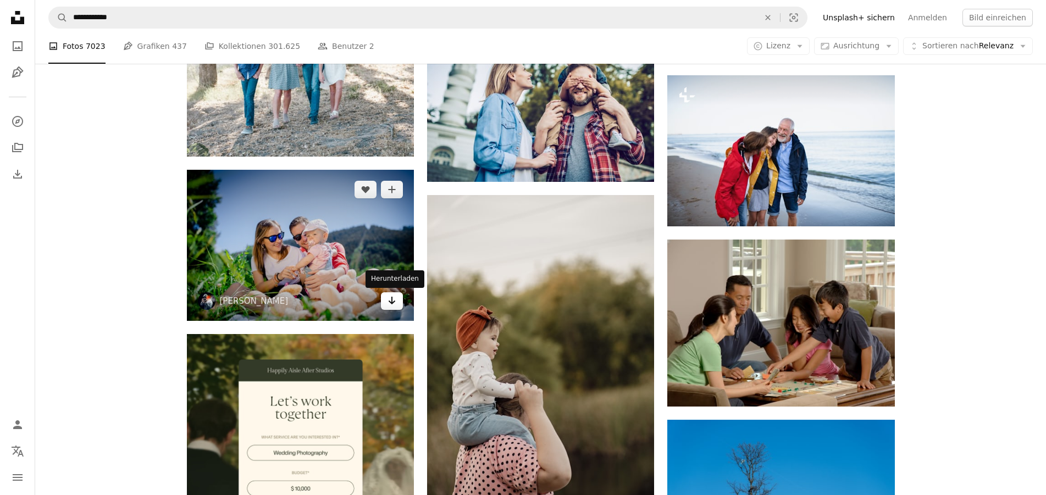
click at [393, 302] on icon "Arrow pointing down" at bounding box center [391, 300] width 9 height 13
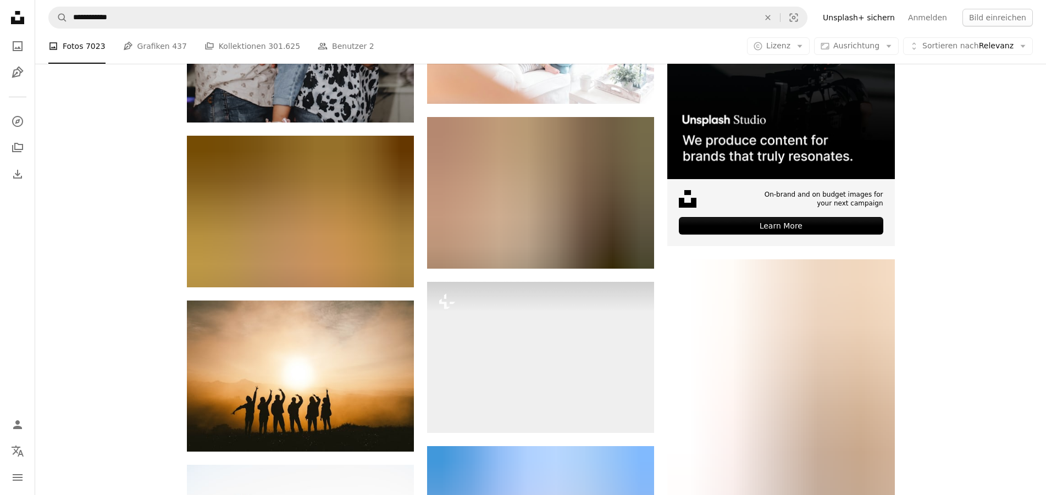
scroll to position [4764, 0]
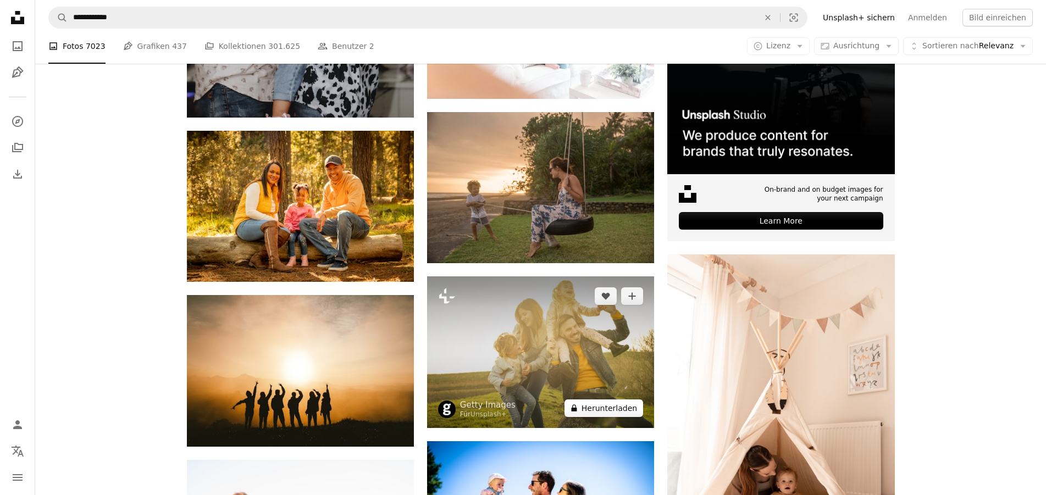
click at [631, 404] on button "A lock Herunterladen" at bounding box center [603, 408] width 79 height 18
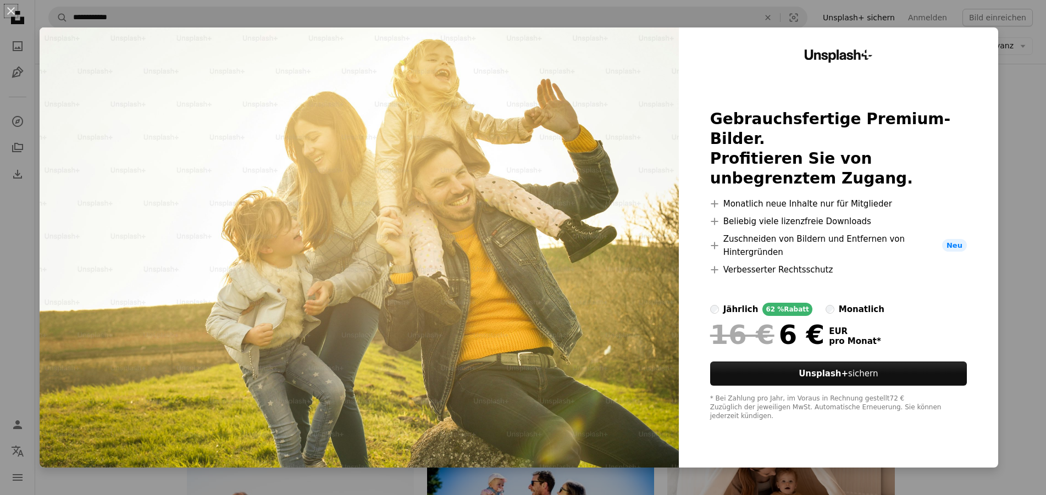
click at [1029, 215] on div "An X shape Unsplash+ Gebrauchsfertige Premium-Bilder. Profitieren Sie von unbeg…" at bounding box center [523, 247] width 1046 height 495
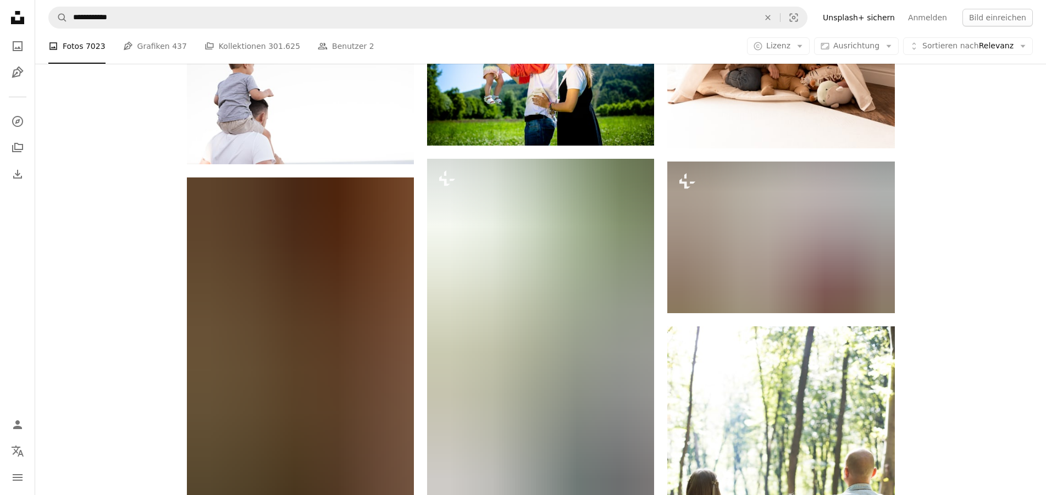
scroll to position [5212, 0]
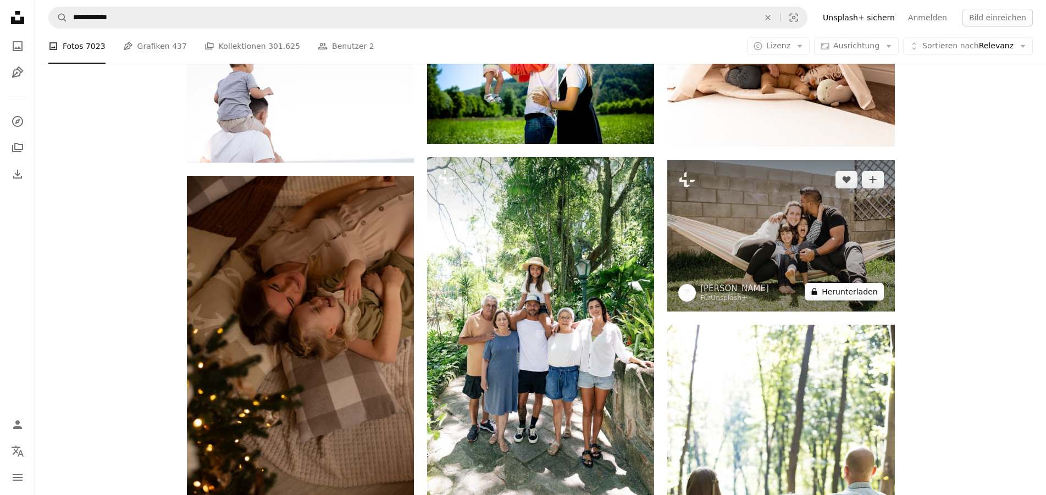
click at [864, 284] on button "A lock Herunterladen" at bounding box center [843, 292] width 79 height 18
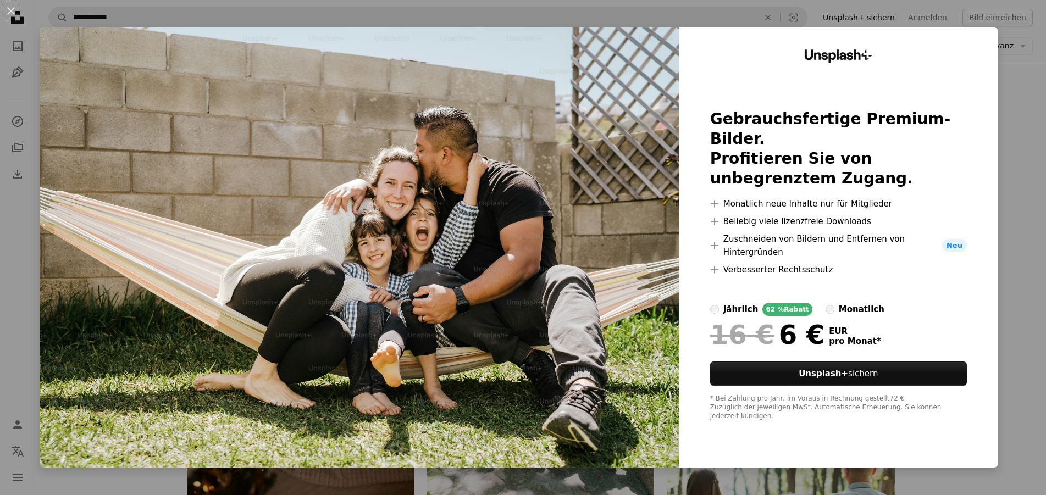
click at [1018, 233] on div "An X shape Unsplash+ Gebrauchsfertige Premium-Bilder. Profitieren Sie von unbeg…" at bounding box center [523, 247] width 1046 height 495
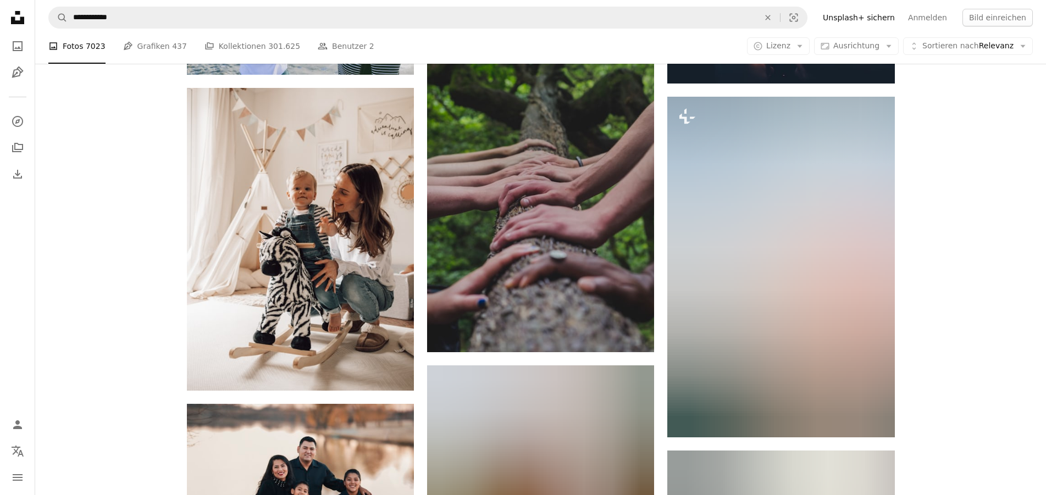
scroll to position [6782, 0]
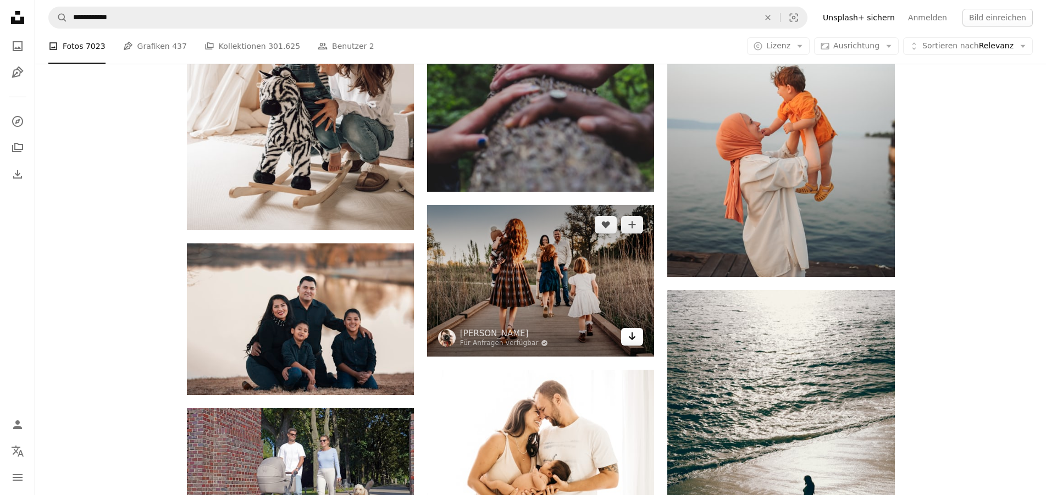
click at [633, 339] on icon "Arrow pointing down" at bounding box center [632, 336] width 9 height 13
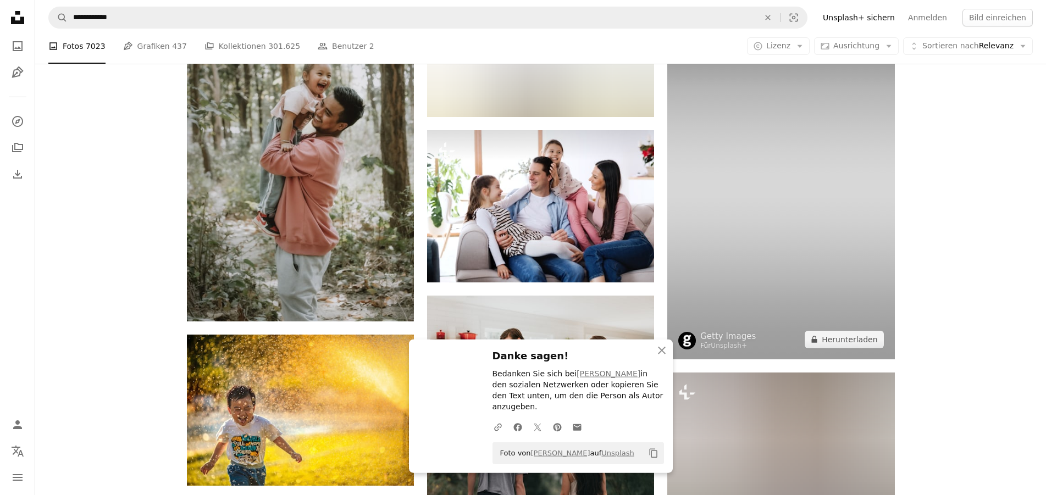
scroll to position [7342, 0]
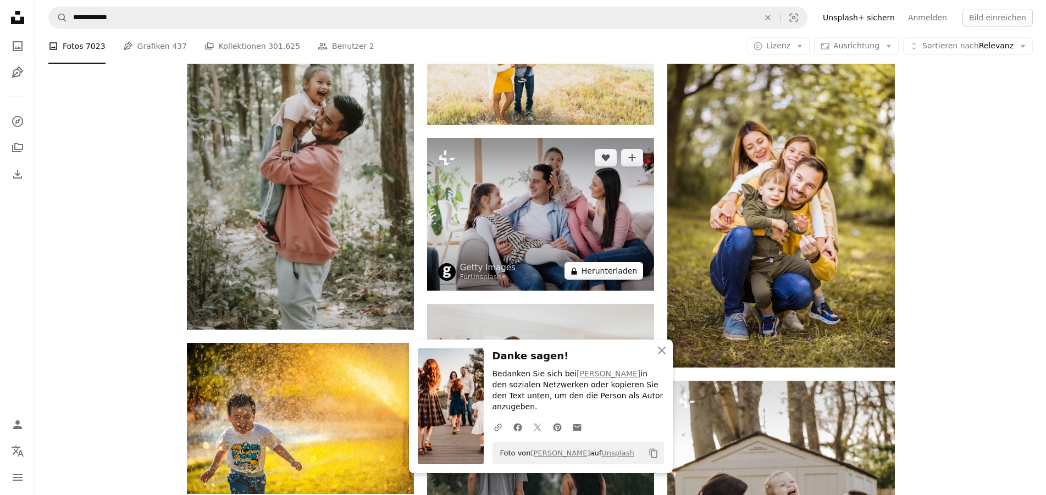
click at [630, 273] on button "A lock Herunterladen" at bounding box center [603, 271] width 79 height 18
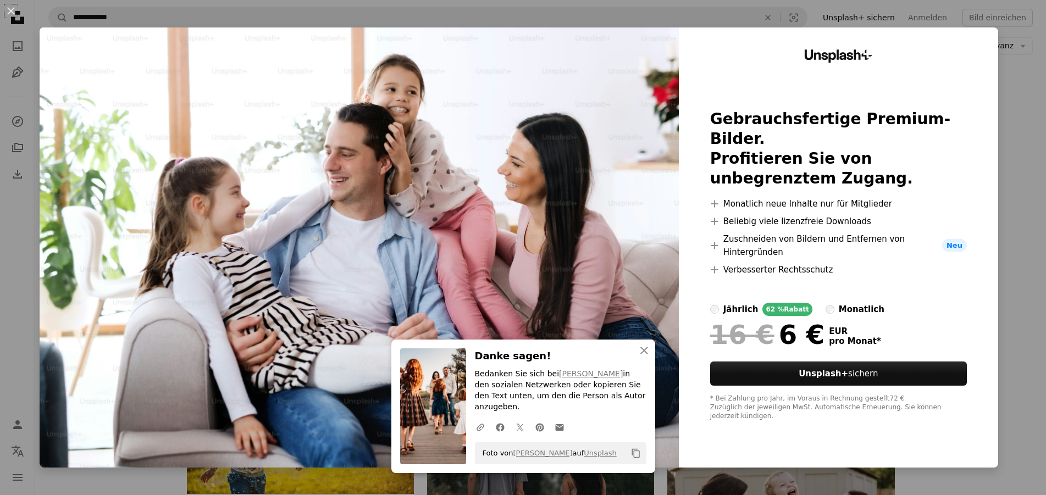
click at [1015, 226] on div "An X shape An X shape Schließen Danke sagen! Bedanken Sie sich bei [PERSON_NAME…" at bounding box center [523, 247] width 1046 height 495
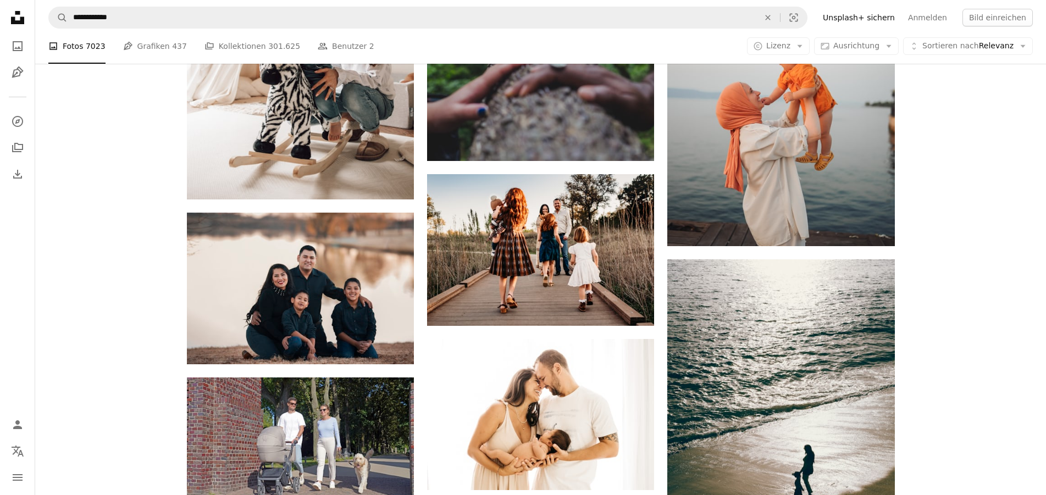
scroll to position [6838, 0]
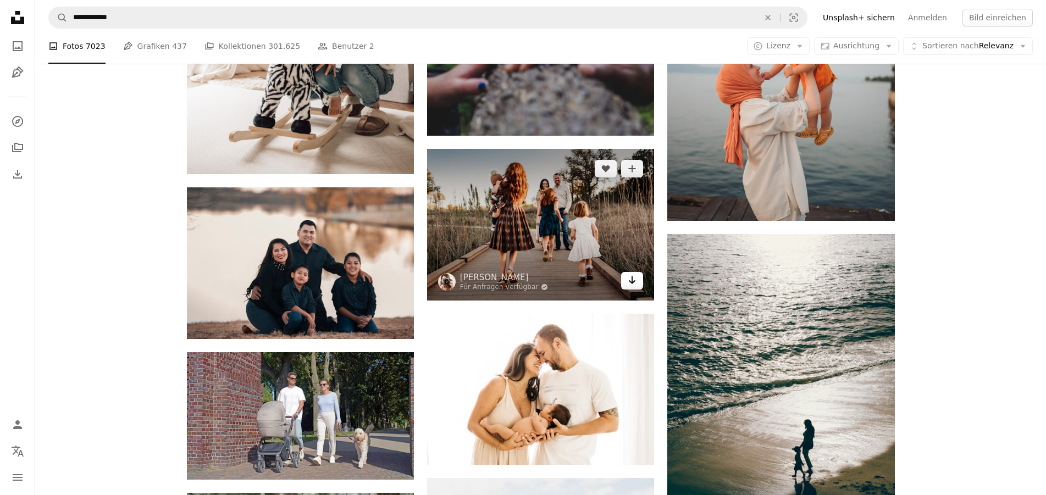
click at [632, 277] on icon "Herunterladen" at bounding box center [632, 280] width 7 height 8
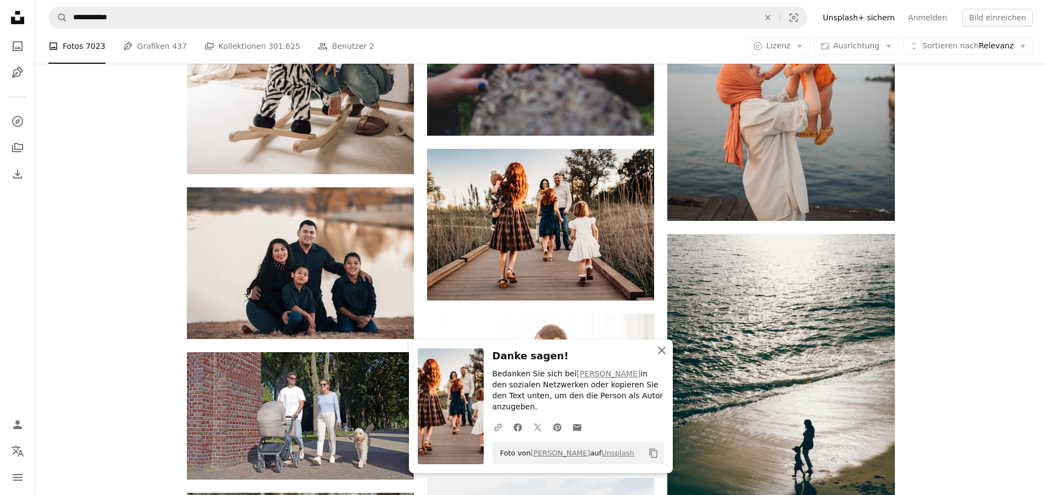
click at [662, 357] on icon "An X shape" at bounding box center [661, 350] width 13 height 13
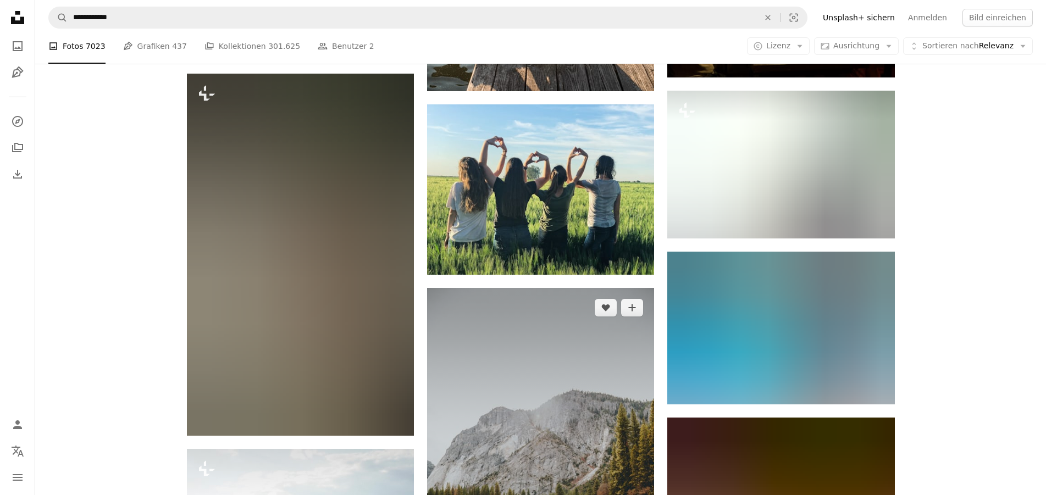
scroll to position [14628, 0]
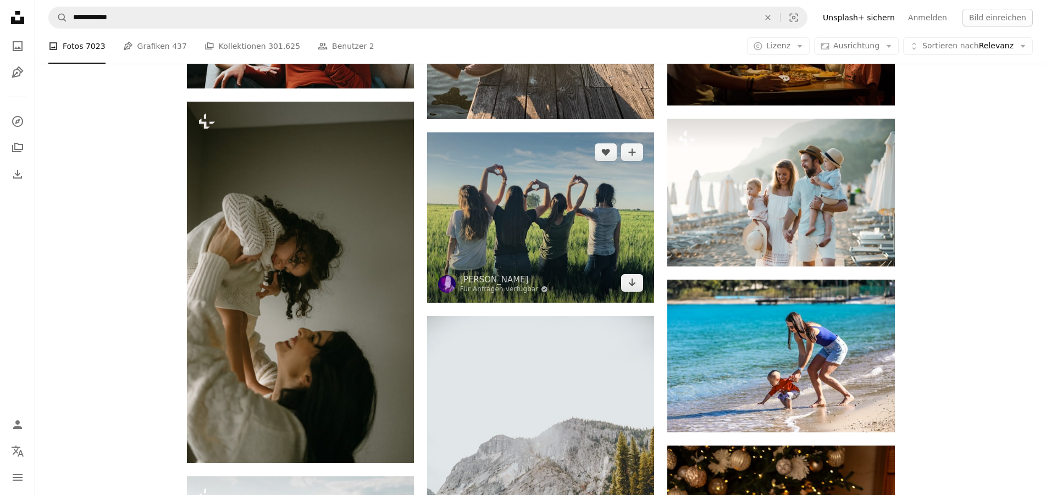
click at [532, 193] on img at bounding box center [540, 217] width 227 height 170
click at [631, 281] on icon "Arrow pointing down" at bounding box center [632, 282] width 9 height 13
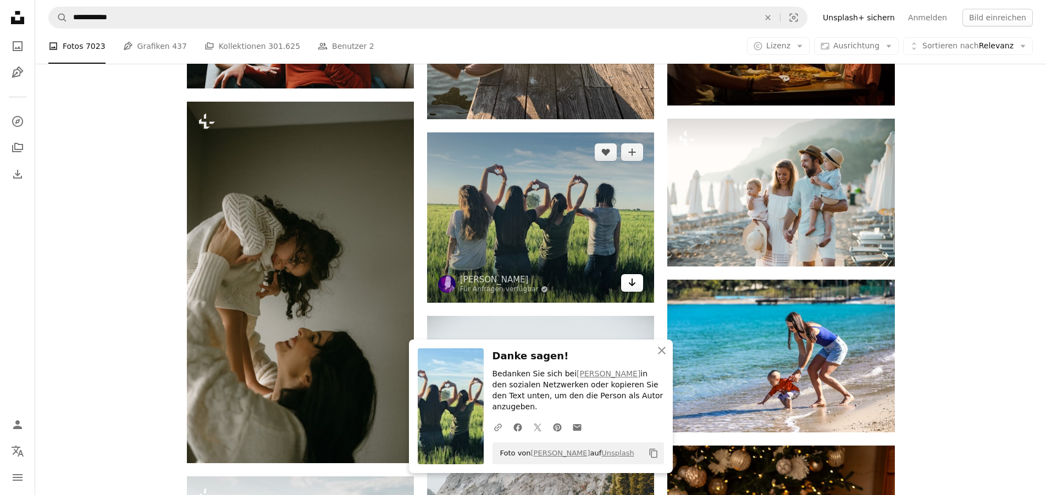
click at [631, 281] on icon "Arrow pointing down" at bounding box center [632, 282] width 9 height 13
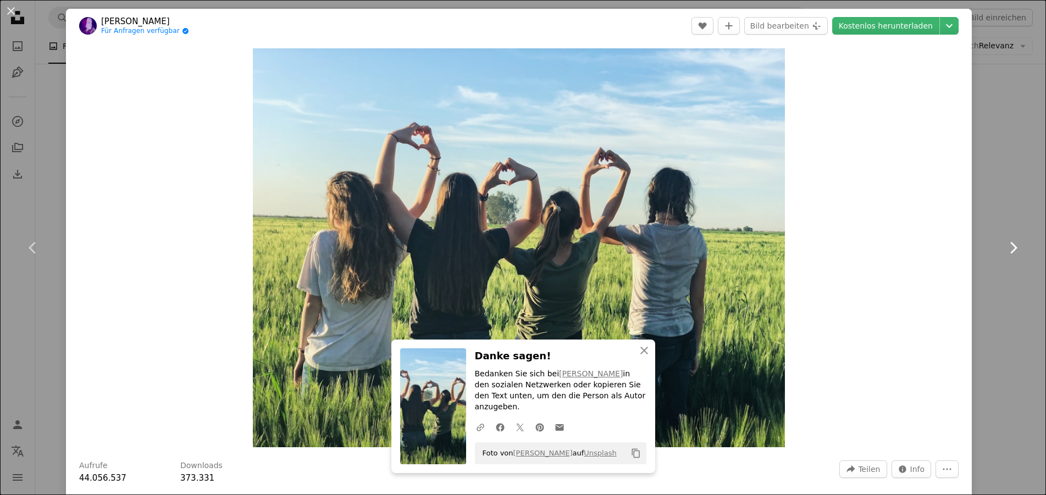
click at [1004, 227] on link "Chevron right" at bounding box center [1013, 248] width 66 height 106
